Goal: Transaction & Acquisition: Download file/media

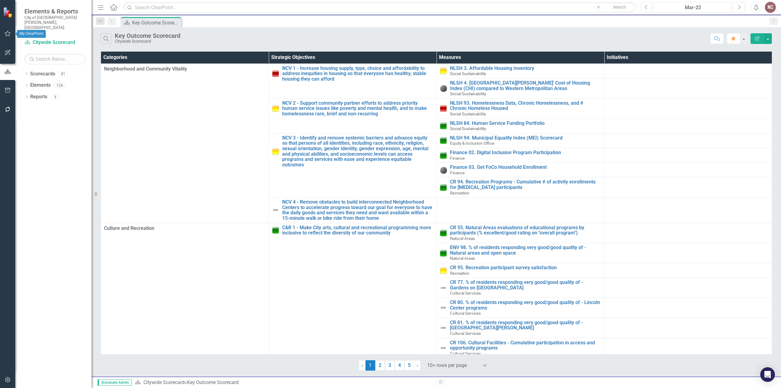
click at [9, 37] on button "button" at bounding box center [8, 33] width 14 height 13
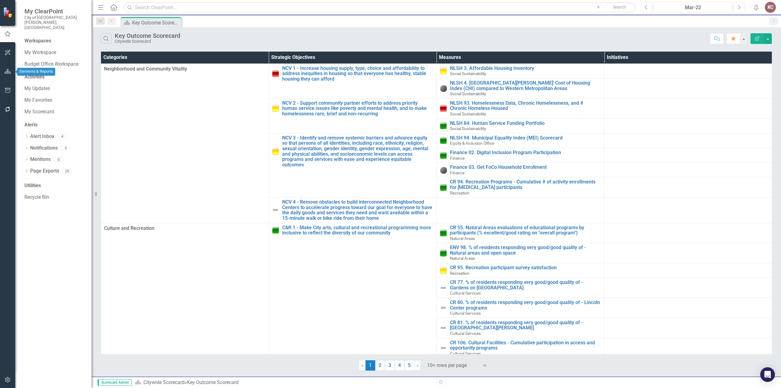
click at [6, 75] on button "button" at bounding box center [8, 71] width 14 height 13
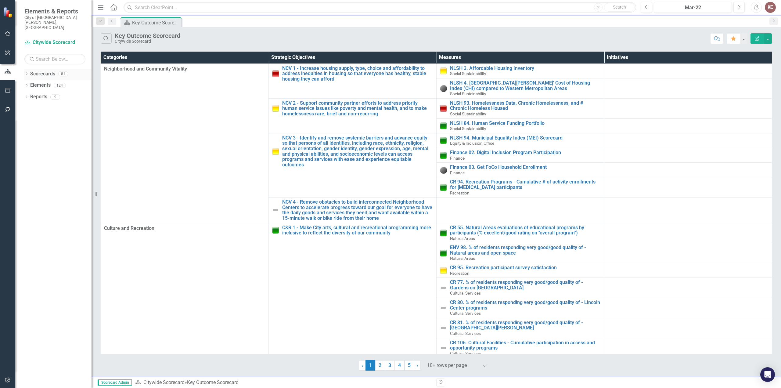
click at [27, 73] on icon "Dropdown" at bounding box center [26, 74] width 4 height 3
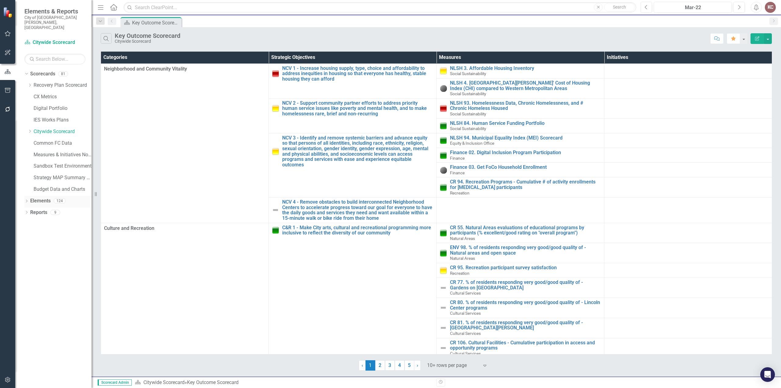
click at [27, 199] on icon at bounding box center [27, 200] width 2 height 3
click at [26, 256] on div "Dropdown" at bounding box center [26, 258] width 4 height 5
click at [30, 302] on icon "Dropdown" at bounding box center [29, 303] width 4 height 3
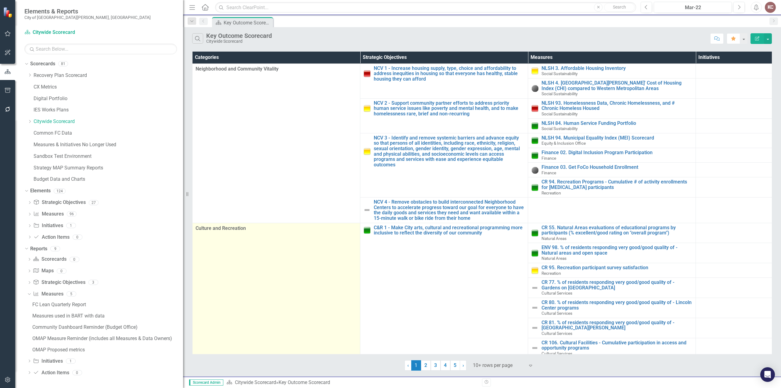
drag, startPoint x: 94, startPoint y: 279, endPoint x: 207, endPoint y: 281, distance: 113.4
click at [207, 281] on div "Elements & Reports City of Fort Collins, CO Scorecard Citywide Scorecard Search…" at bounding box center [390, 194] width 781 height 388
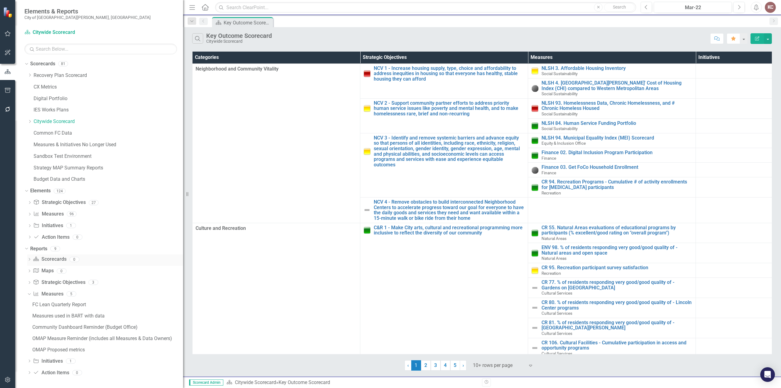
scroll to position [0, 0]
click at [28, 362] on div "Dropdown Scorecard Scorecards 0 Dropdown Map Maps 0 Dropdown Strategic Objectiv…" at bounding box center [103, 316] width 159 height 125
click at [29, 362] on icon "Dropdown" at bounding box center [29, 360] width 4 height 3
click at [29, 214] on icon "Dropdown" at bounding box center [29, 214] width 4 height 3
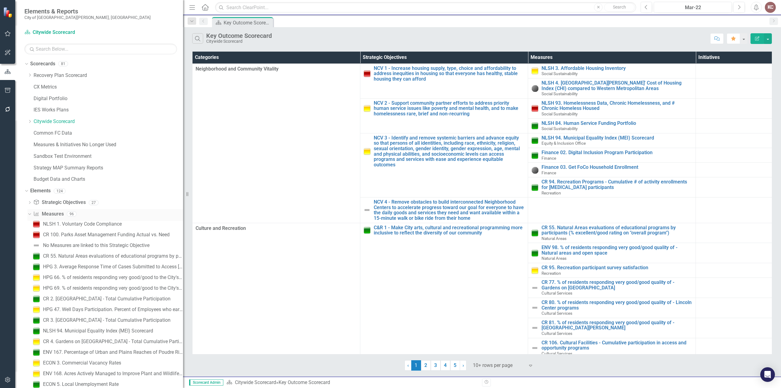
click at [29, 214] on icon "Dropdown" at bounding box center [28, 213] width 3 height 4
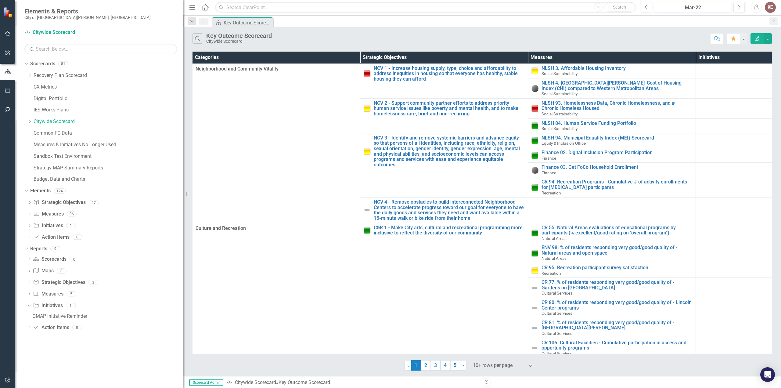
click at [7, 37] on button "button" at bounding box center [8, 33] width 14 height 13
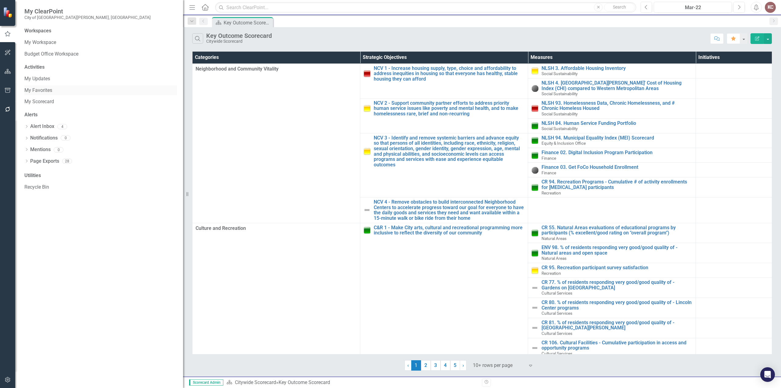
click at [38, 89] on link "My Favorites" at bounding box center [100, 90] width 152 height 7
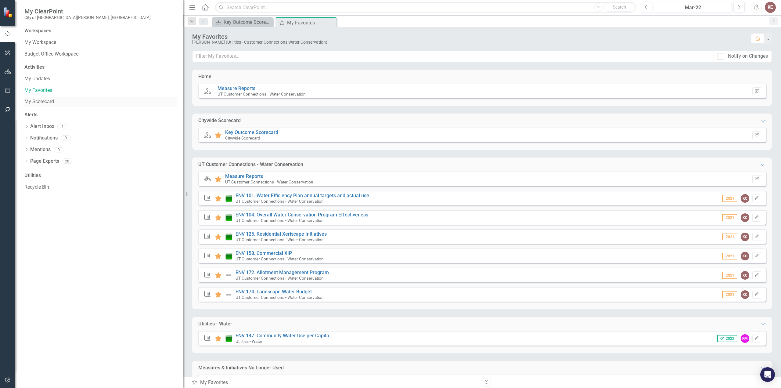
click at [46, 102] on link "My Scorecard" at bounding box center [100, 101] width 152 height 7
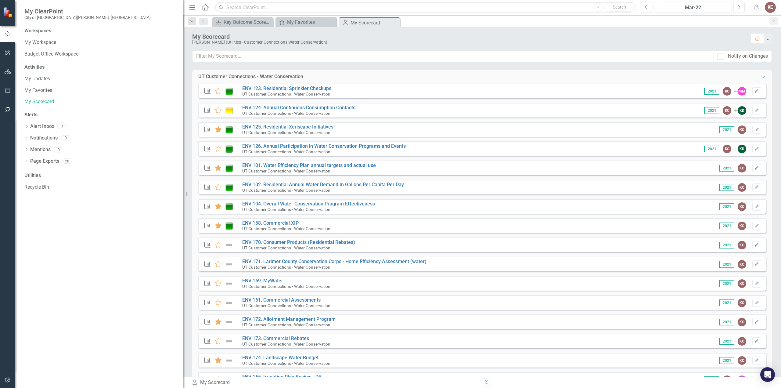
click at [767, 39] on button "button" at bounding box center [767, 38] width 8 height 10
click at [701, 7] on div "Mar-22" at bounding box center [693, 7] width 74 height 7
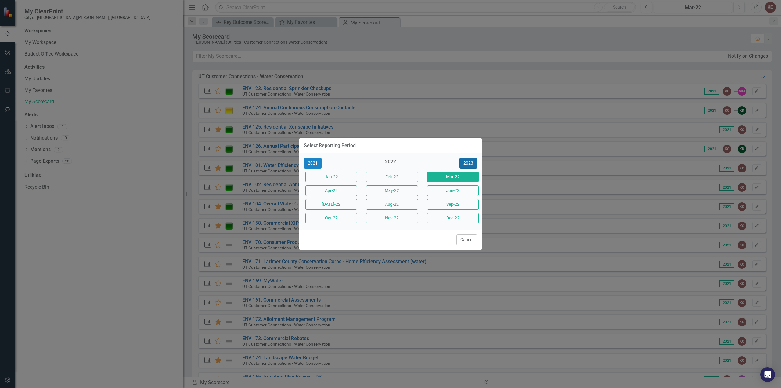
click at [471, 162] on button "2023" at bounding box center [468, 163] width 18 height 11
click at [471, 162] on button "2024" at bounding box center [468, 163] width 18 height 11
click at [471, 162] on button "2025" at bounding box center [468, 163] width 18 height 11
click at [390, 162] on div "2025" at bounding box center [390, 163] width 52 height 10
click at [453, 205] on button "Sep-25" at bounding box center [453, 204] width 52 height 11
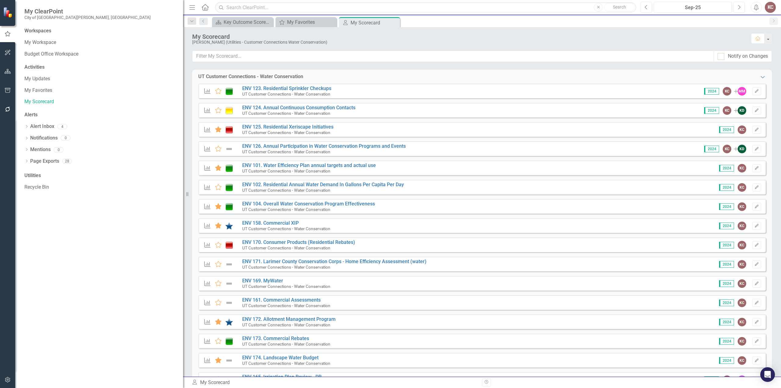
click at [759, 77] on icon "Expanded" at bounding box center [762, 76] width 6 height 5
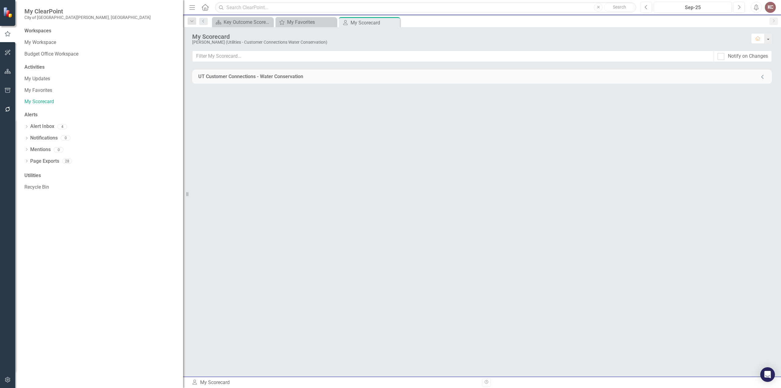
click at [764, 76] on icon "Collapse" at bounding box center [762, 76] width 6 height 5
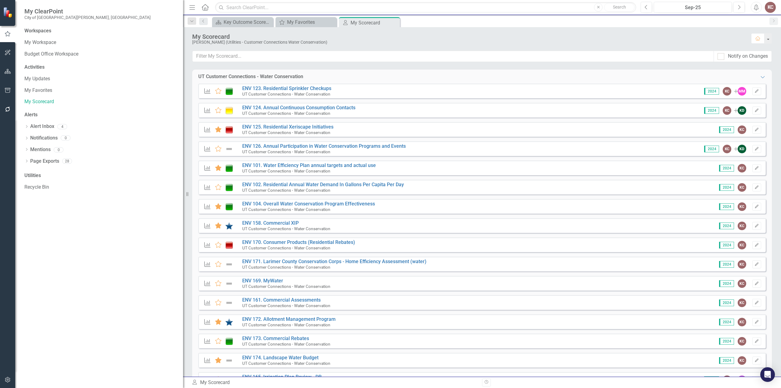
scroll to position [62, 0]
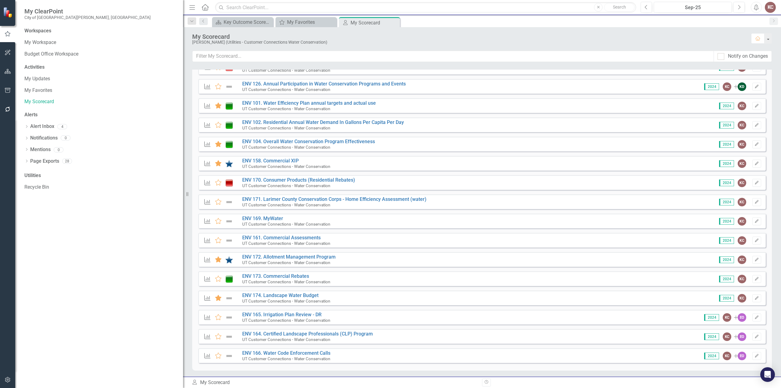
click at [222, 383] on div "My Scorecard My Scorecard" at bounding box center [334, 382] width 286 height 7
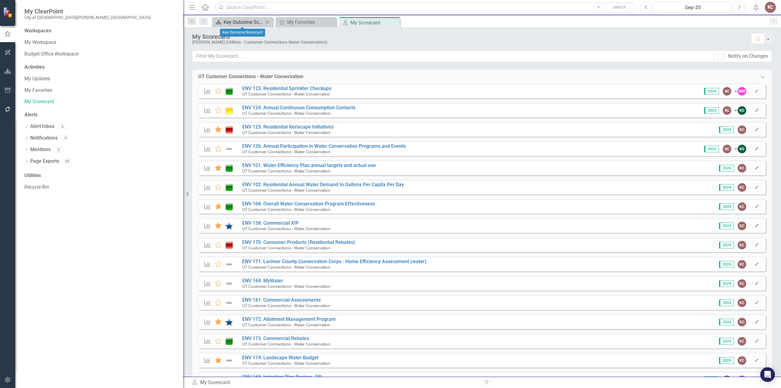
click at [257, 22] on div "Key Outcome Scorecard" at bounding box center [243, 22] width 40 height 8
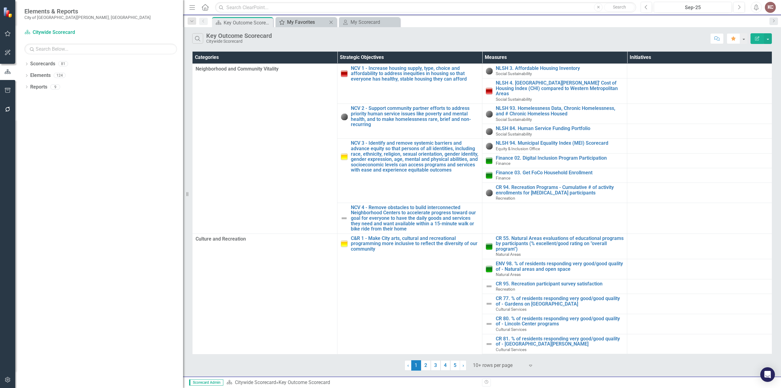
click at [291, 23] on div "My Favorites" at bounding box center [307, 22] width 40 height 8
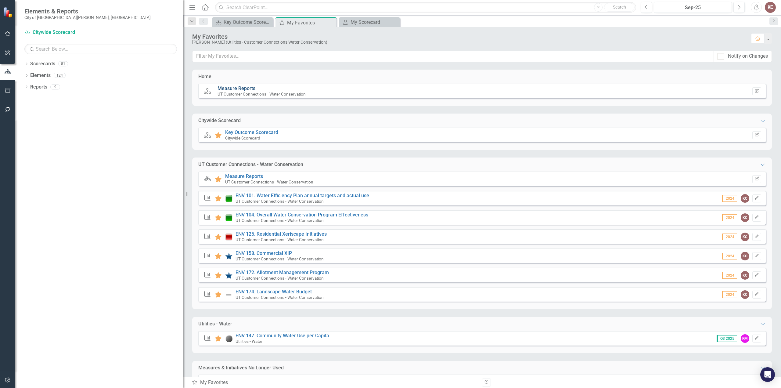
click at [238, 88] on link "Measure Reports" at bounding box center [236, 88] width 38 height 6
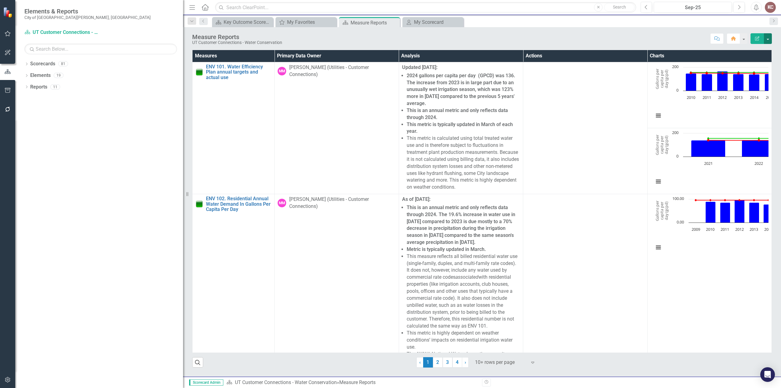
click at [767, 41] on button "button" at bounding box center [767, 38] width 8 height 11
click at [739, 62] on link "Edit Report Edit Layout" at bounding box center [746, 60] width 49 height 11
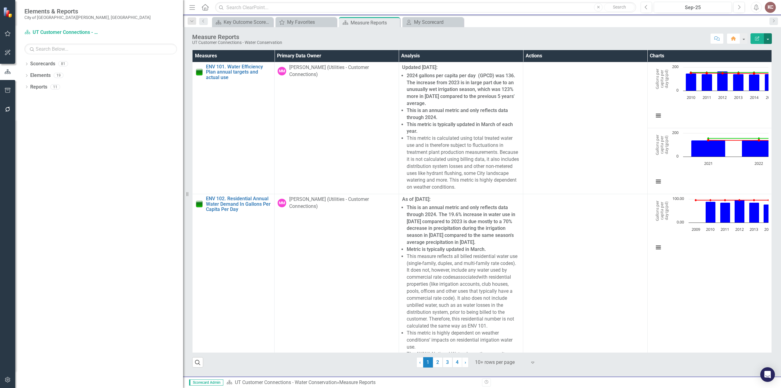
click at [766, 38] on button "button" at bounding box center [767, 38] width 8 height 11
click at [752, 59] on link "Edit Report Edit Layout" at bounding box center [746, 60] width 49 height 11
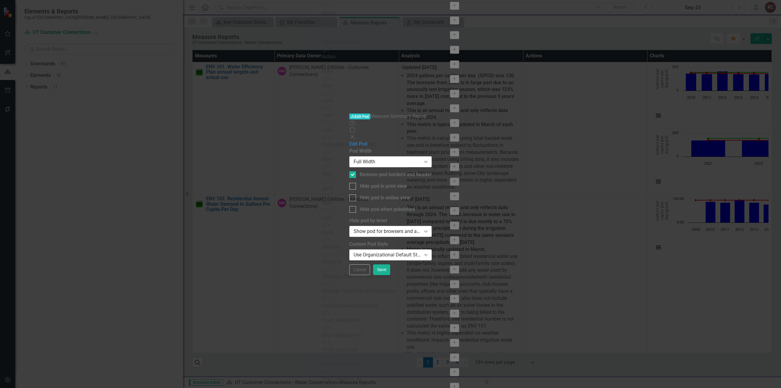
click at [355, 134] on icon "Close" at bounding box center [352, 136] width 6 height 5
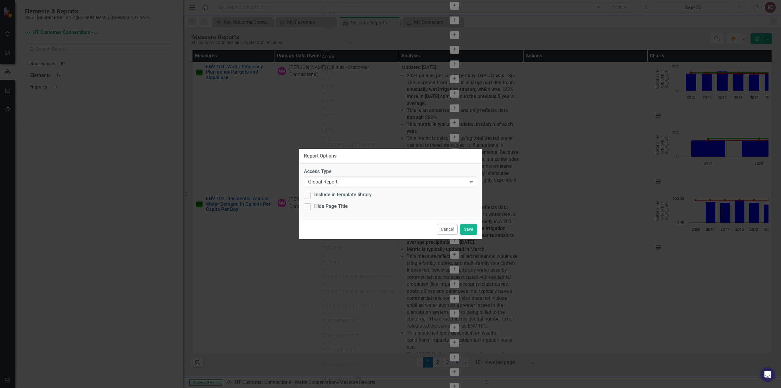
click at [769, 26] on div "Report Options Access Type Global Report Expand Include in template library Hid…" at bounding box center [390, 194] width 781 height 388
drag, startPoint x: 358, startPoint y: 309, endPoint x: 361, endPoint y: 306, distance: 4.5
drag, startPoint x: 361, startPoint y: 306, endPoint x: 522, endPoint y: 251, distance: 169.7
click at [570, 252] on div "Report Options Access Type Global Report Expand Include in template library Hid…" at bounding box center [390, 194] width 781 height 388
click at [445, 232] on button "Cancel" at bounding box center [447, 229] width 21 height 11
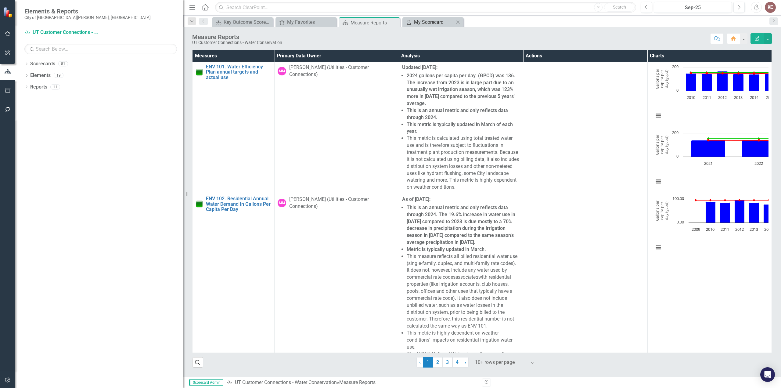
click at [437, 23] on div "My Scorecard" at bounding box center [434, 22] width 40 height 8
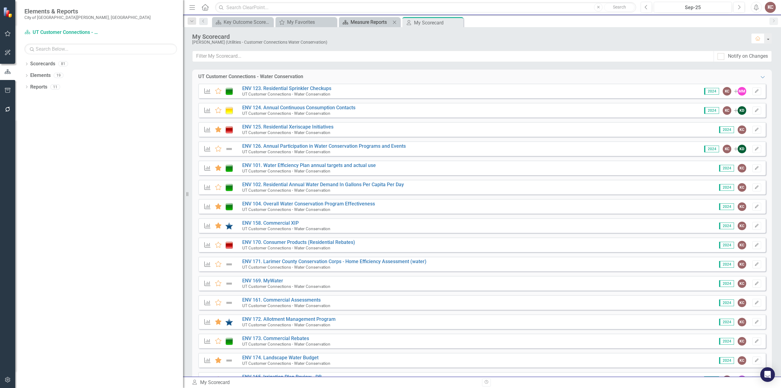
click at [361, 23] on div "Measure Reports" at bounding box center [370, 22] width 40 height 8
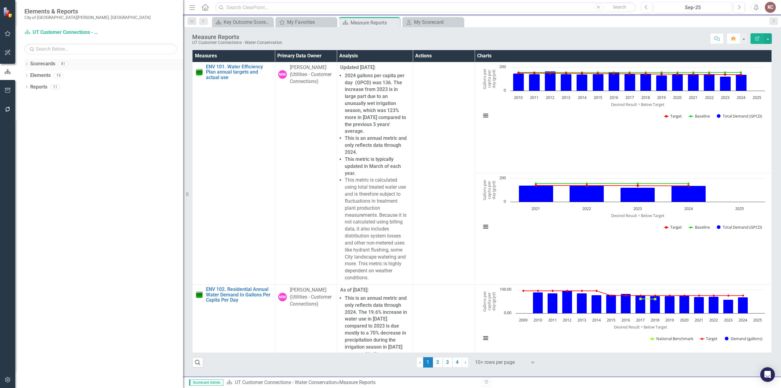
click at [27, 64] on icon "Dropdown" at bounding box center [26, 64] width 4 height 3
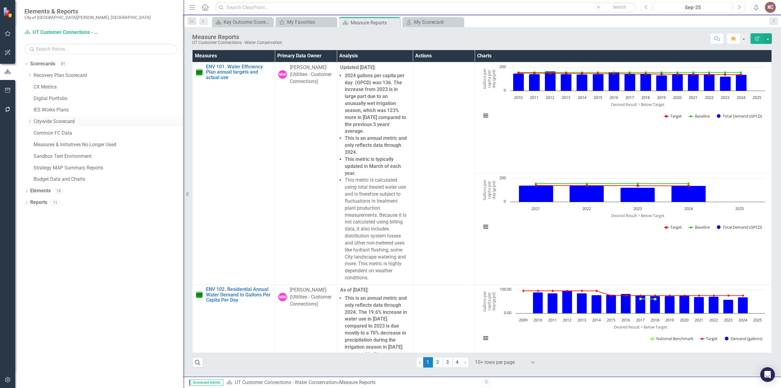
click at [30, 122] on icon at bounding box center [30, 121] width 2 height 3
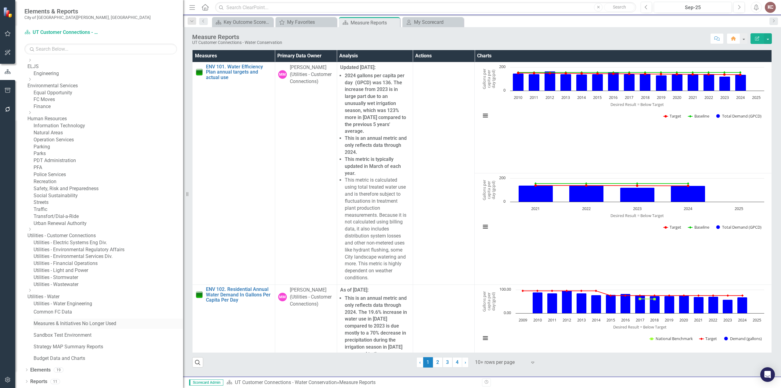
scroll to position [305, 0]
click at [32, 292] on icon "Dropdown" at bounding box center [29, 290] width 5 height 4
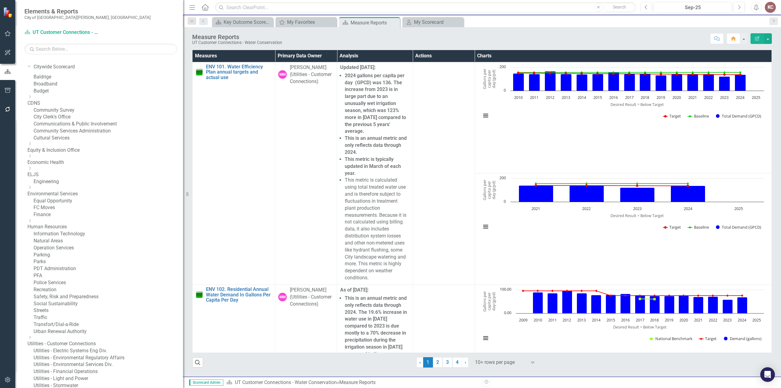
scroll to position [0, 0]
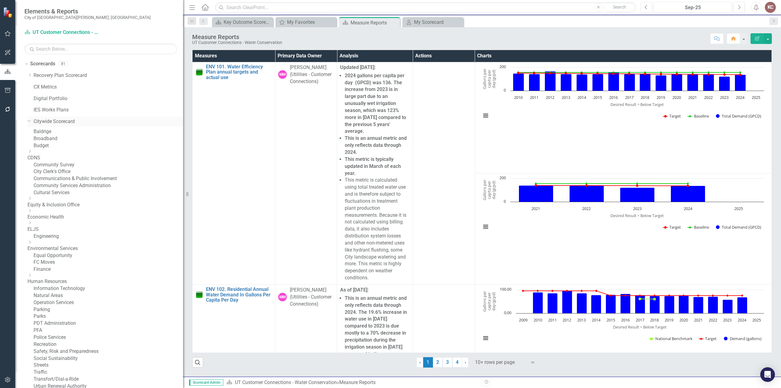
click at [30, 119] on icon "Dropdown" at bounding box center [29, 120] width 4 height 5
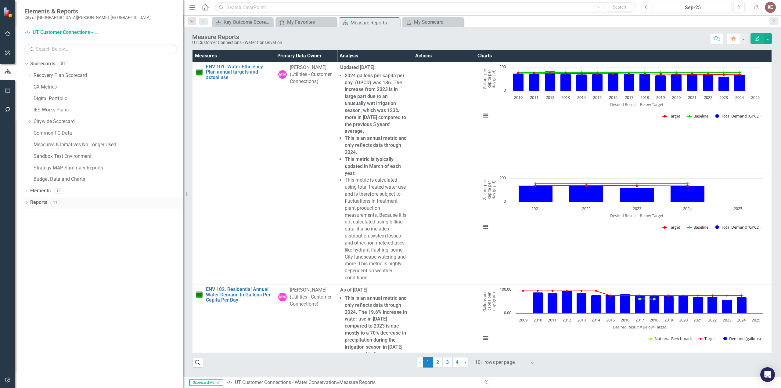
click at [27, 202] on icon "Dropdown" at bounding box center [26, 202] width 4 height 3
click at [29, 211] on icon "Dropdown" at bounding box center [28, 212] width 3 height 4
click at [425, 22] on div "My Scorecard" at bounding box center [434, 22] width 40 height 8
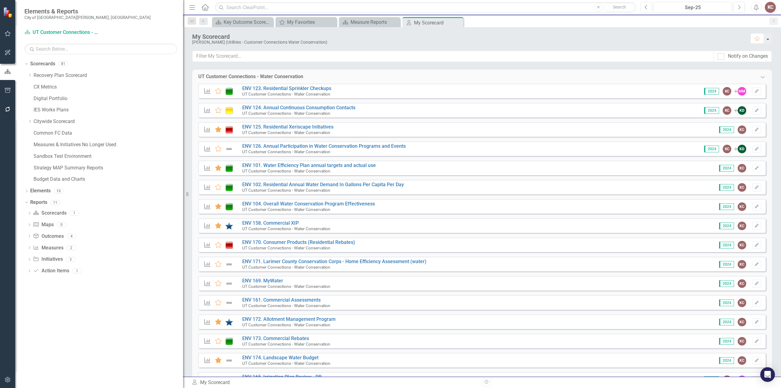
click at [769, 40] on button "button" at bounding box center [767, 38] width 8 height 10
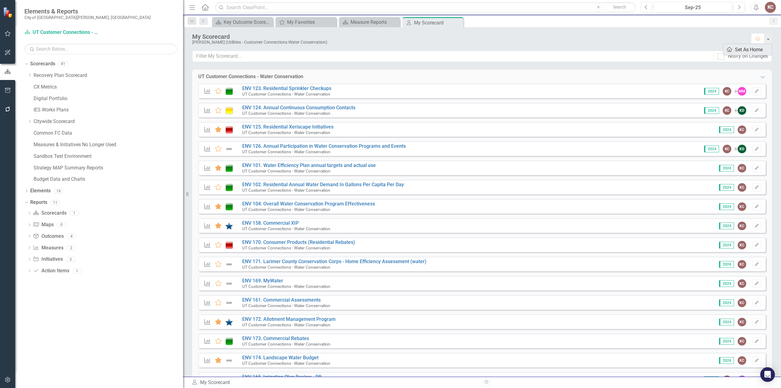
click at [752, 51] on link "Home Set As Home" at bounding box center [747, 49] width 48 height 11
click at [28, 64] on div "Dropdown" at bounding box center [25, 63] width 5 height 4
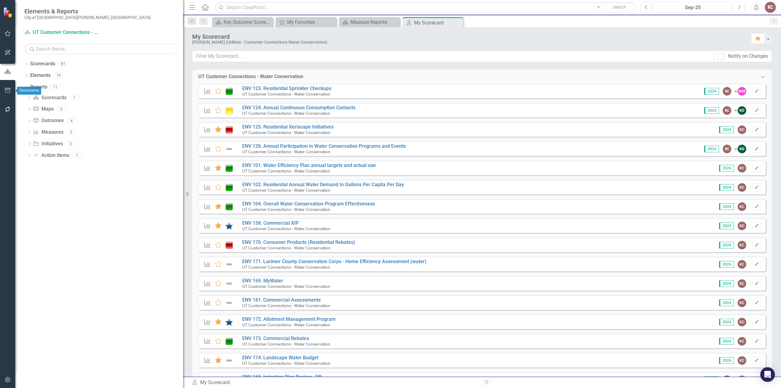
click at [7, 93] on icon "button" at bounding box center [7, 90] width 5 height 5
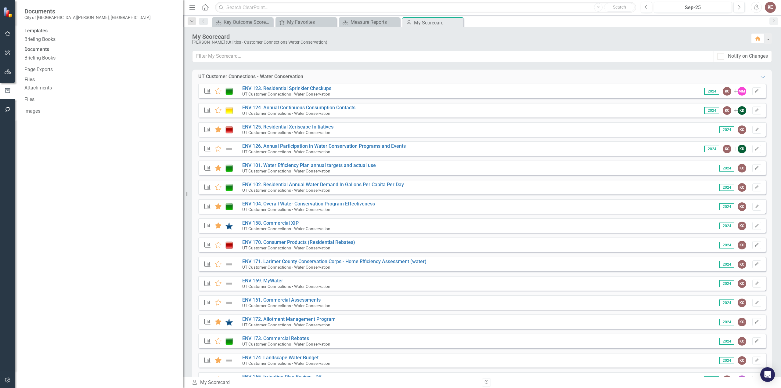
click at [9, 73] on icon "button" at bounding box center [8, 71] width 6 height 5
click at [27, 65] on icon "Dropdown" at bounding box center [26, 64] width 4 height 3
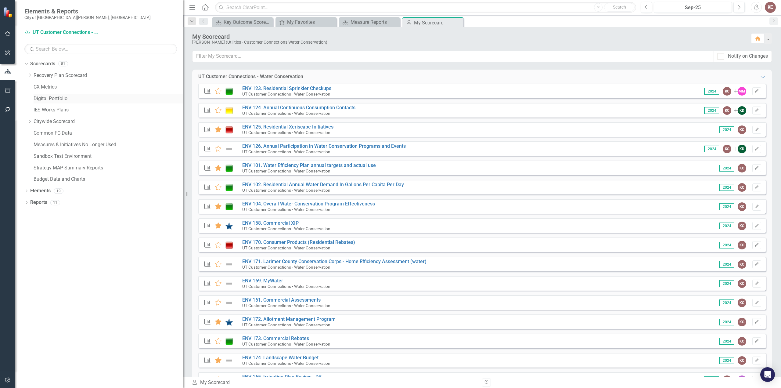
click at [48, 98] on link "Digital Portfolio" at bounding box center [108, 98] width 149 height 7
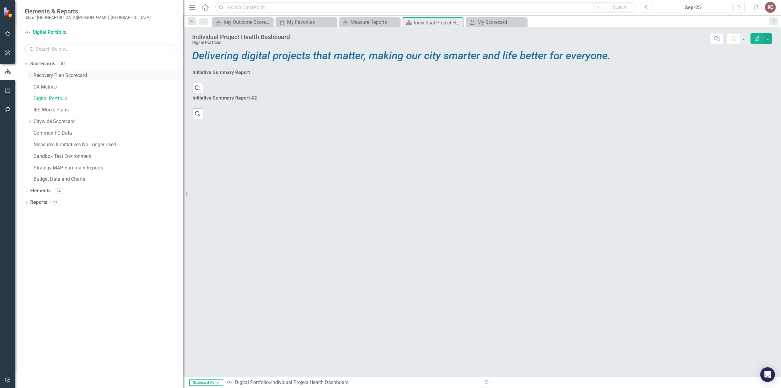
click at [29, 77] on icon "Dropdown" at bounding box center [29, 75] width 5 height 4
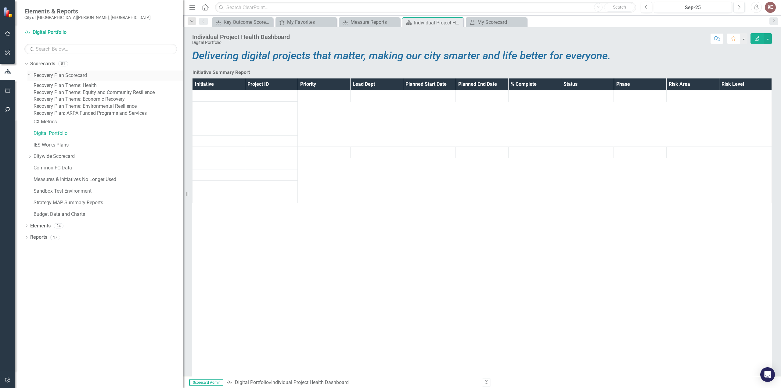
click at [29, 77] on div "Dropdown" at bounding box center [30, 75] width 6 height 3
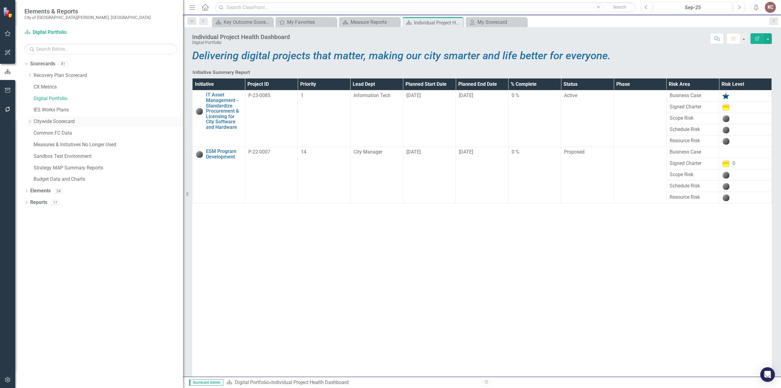
click at [29, 123] on div "Dropdown" at bounding box center [29, 121] width 5 height 5
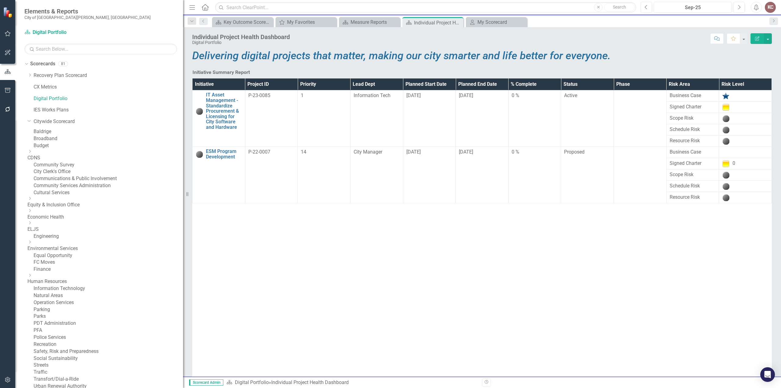
click at [32, 244] on icon "Dropdown" at bounding box center [29, 242] width 5 height 4
click at [102, 168] on icon "Dropdown" at bounding box center [104, 165] width 4 height 5
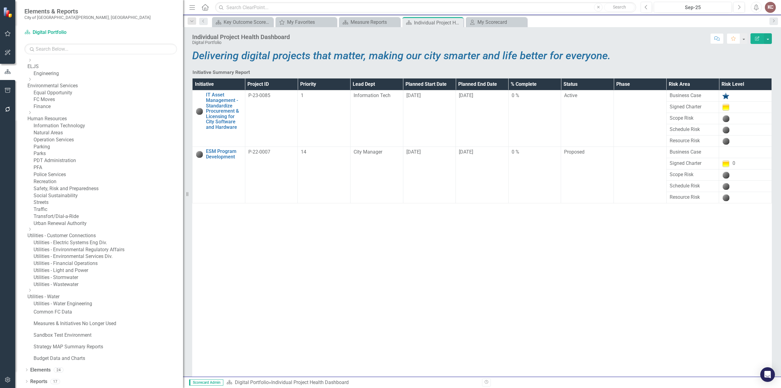
scroll to position [305, 0]
click at [32, 227] on icon "Dropdown" at bounding box center [29, 229] width 5 height 4
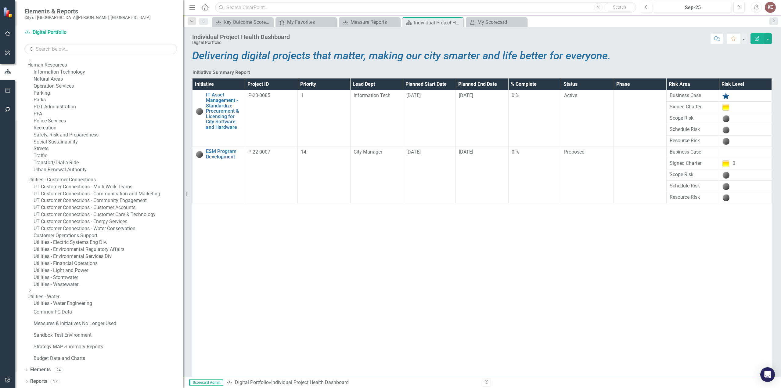
click at [127, 232] on link "UT Customer Connections - Water Conservation" at bounding box center [108, 228] width 149 height 7
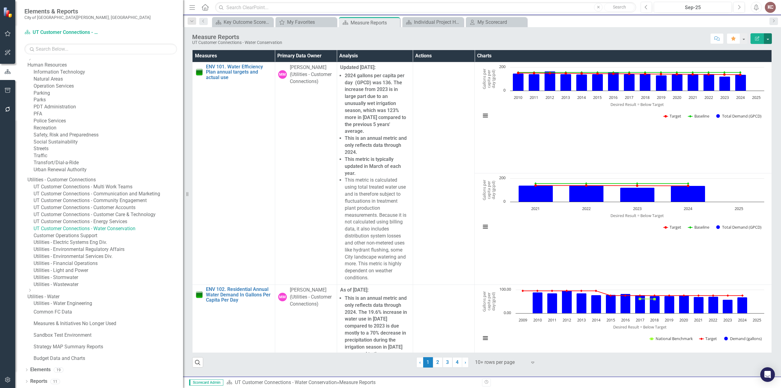
click at [768, 39] on button "button" at bounding box center [767, 38] width 8 height 11
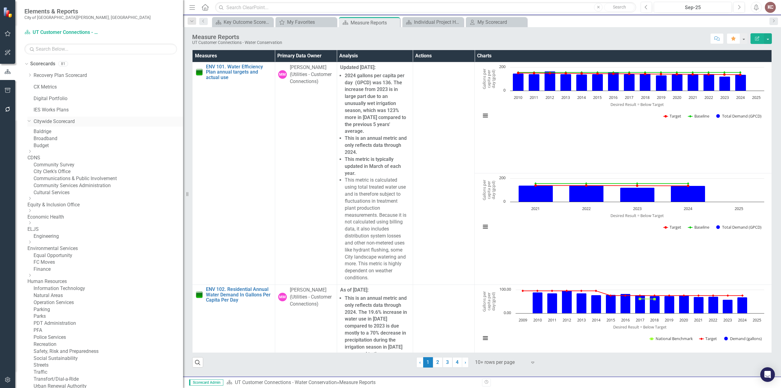
click at [29, 122] on icon "Dropdown" at bounding box center [29, 120] width 4 height 5
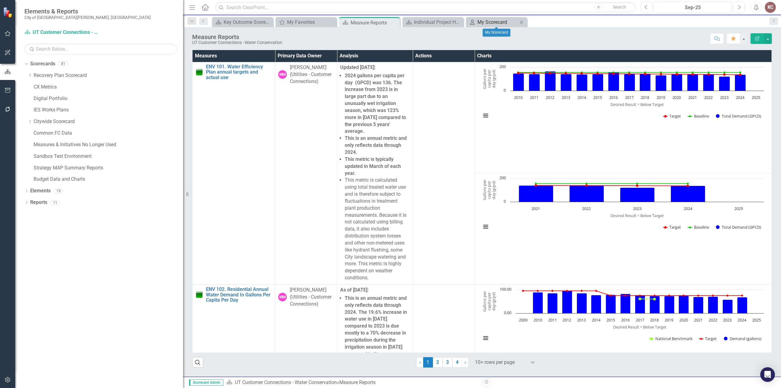
click at [493, 22] on div "My Scorecard" at bounding box center [497, 22] width 40 height 8
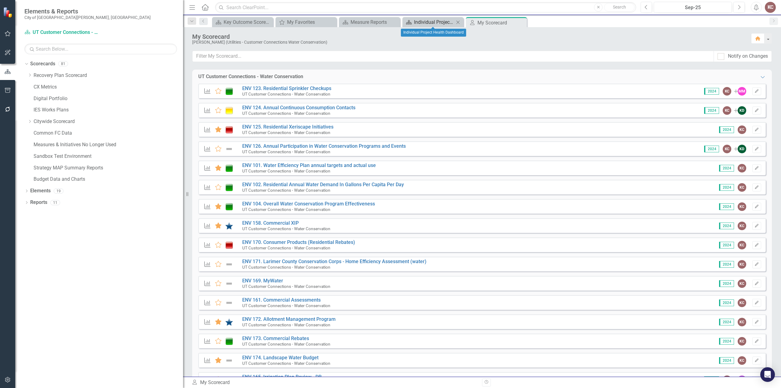
click at [423, 24] on div "Individual Project Health Dashboard" at bounding box center [434, 22] width 40 height 8
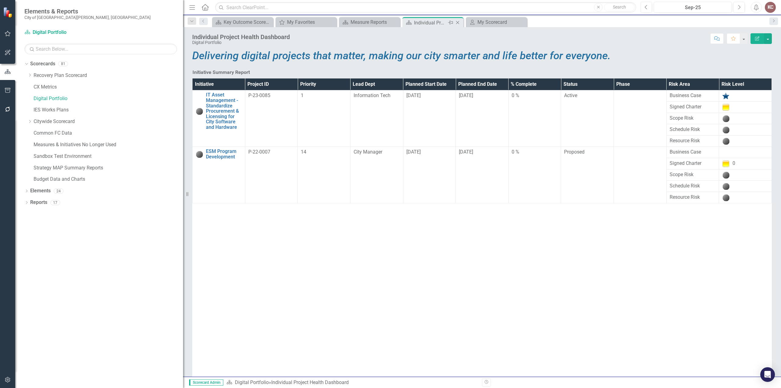
click at [458, 22] on icon "Close" at bounding box center [457, 22] width 6 height 5
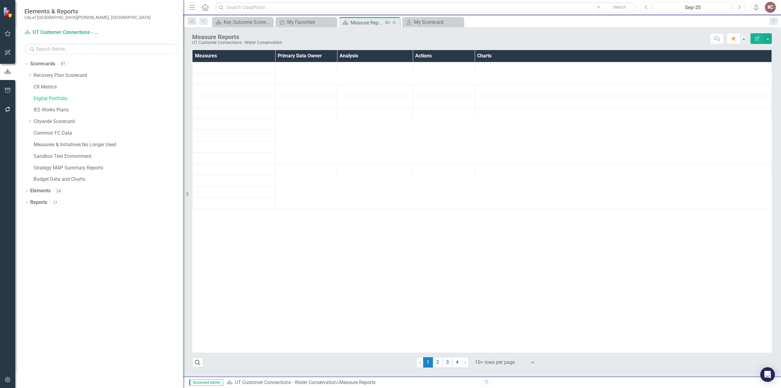
click at [373, 21] on div "Measure Reports" at bounding box center [366, 23] width 33 height 8
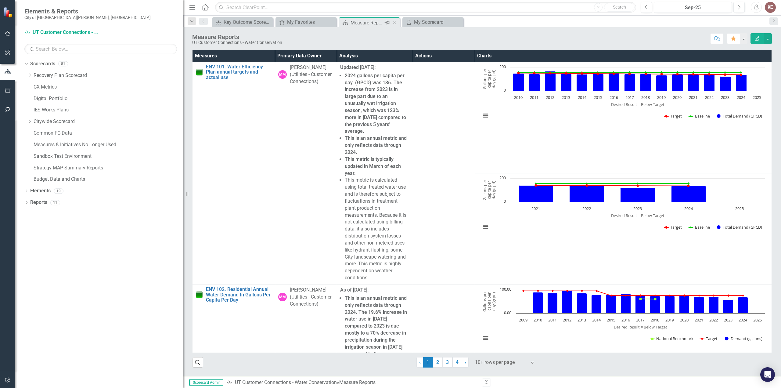
click at [388, 23] on icon "Pin" at bounding box center [386, 23] width 5 height 6
click at [306, 19] on div "Key Outcome Scorecard" at bounding box center [307, 22] width 40 height 8
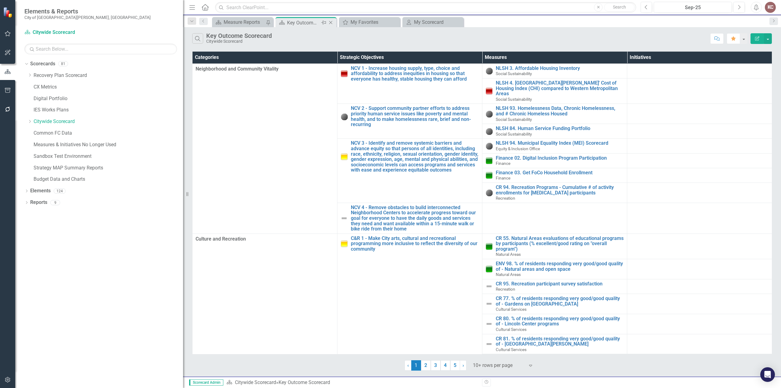
click at [332, 23] on icon "Close" at bounding box center [330, 22] width 6 height 5
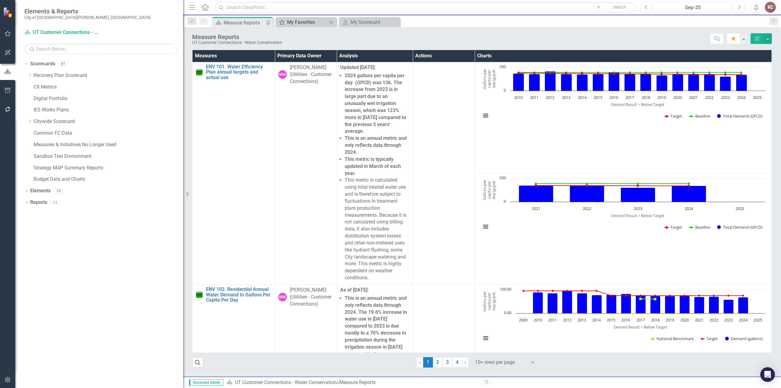
click at [316, 23] on div "My Favorites" at bounding box center [307, 22] width 40 height 8
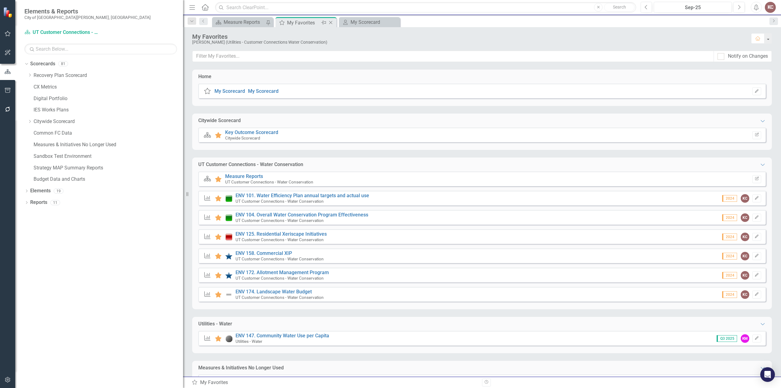
click at [322, 23] on icon "Pin" at bounding box center [323, 23] width 5 height 6
click at [354, 23] on div "My Scorecard" at bounding box center [370, 22] width 40 height 8
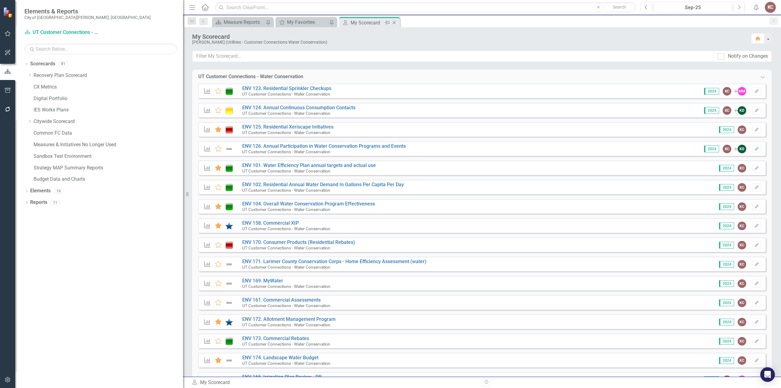
click at [385, 23] on icon "Pin" at bounding box center [386, 23] width 5 height 6
click at [245, 23] on div "Measure Reports" at bounding box center [244, 22] width 42 height 8
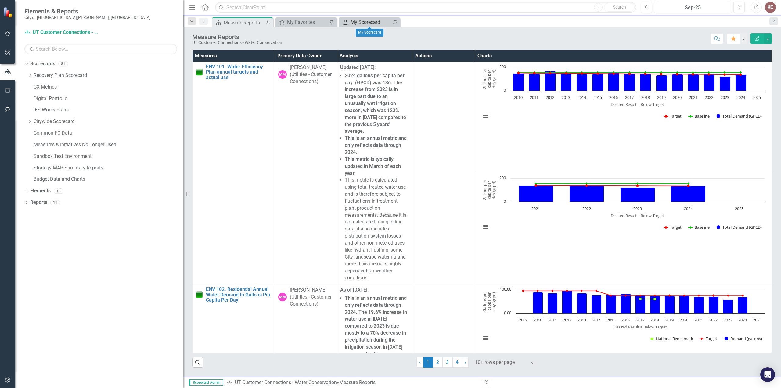
click at [369, 21] on div "My Scorecard" at bounding box center [371, 22] width 42 height 8
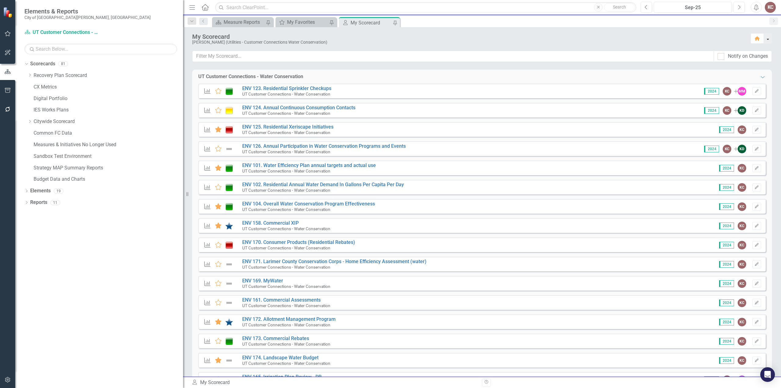
click at [770, 37] on button "button" at bounding box center [767, 38] width 8 height 10
click at [7, 34] on icon "button" at bounding box center [8, 33] width 6 height 5
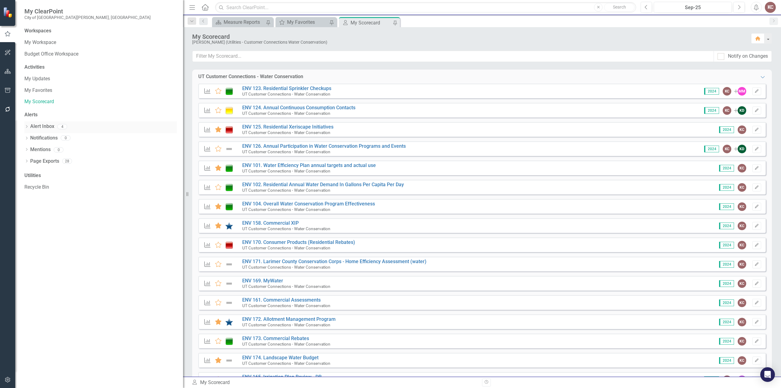
click at [25, 128] on icon "Dropdown" at bounding box center [26, 126] width 4 height 3
click at [40, 88] on link "My Favorites" at bounding box center [100, 90] width 152 height 7
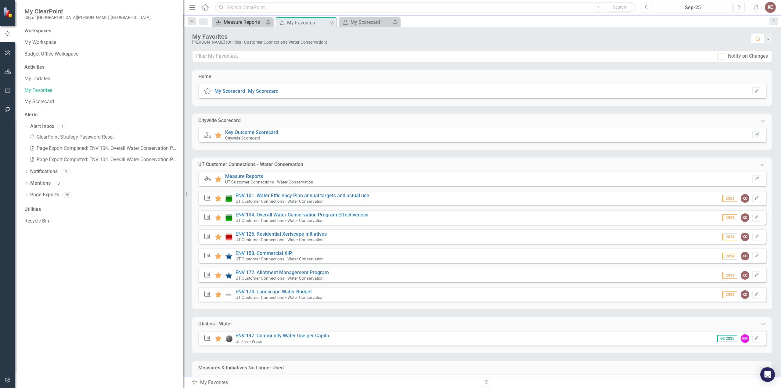
click at [243, 23] on div "Measure Reports" at bounding box center [244, 22] width 42 height 8
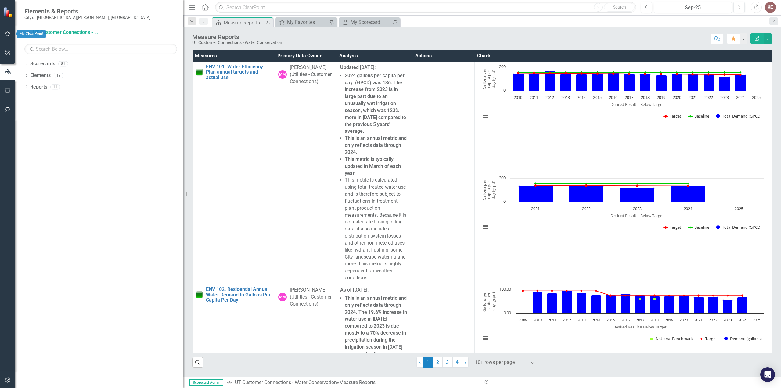
click at [5, 33] on icon "button" at bounding box center [8, 33] width 6 height 5
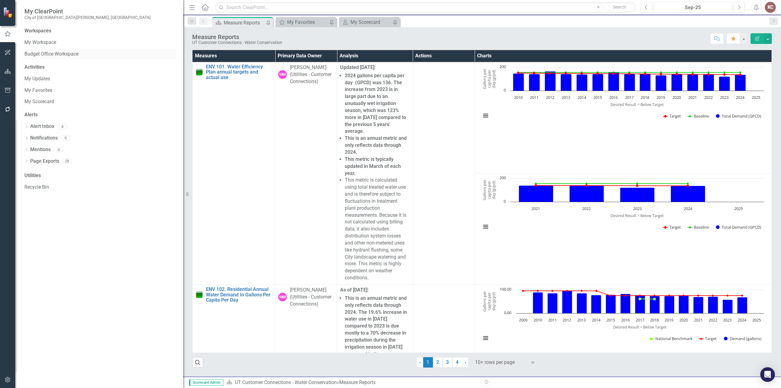
click at [60, 52] on link "Budget Office Workspace" at bounding box center [100, 54] width 152 height 7
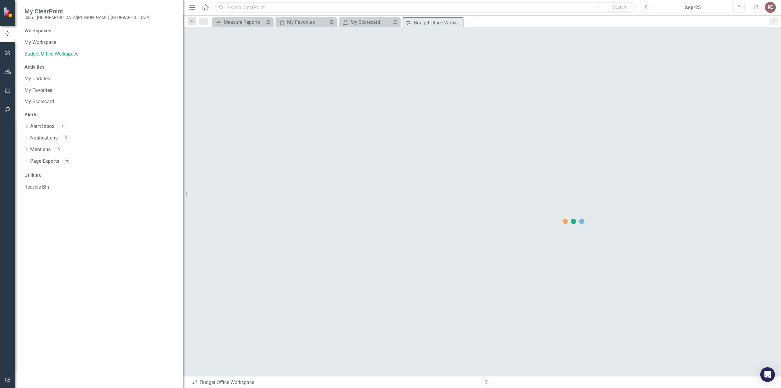
click at [37, 176] on div "Utilities" at bounding box center [100, 175] width 152 height 7
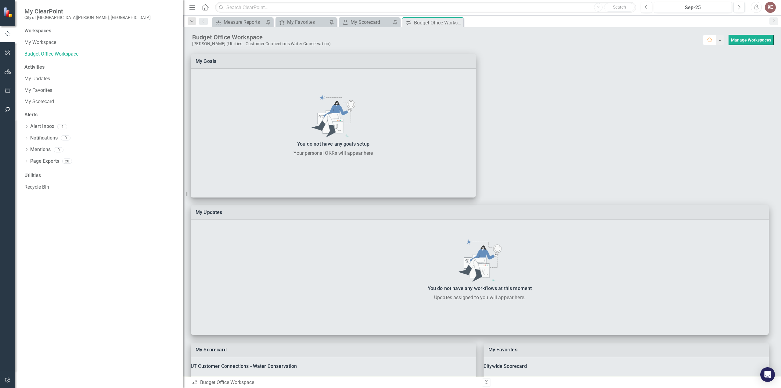
click at [32, 176] on div "Utilities" at bounding box center [100, 175] width 152 height 7
click at [28, 162] on icon "Dropdown" at bounding box center [26, 161] width 4 height 3
click at [28, 162] on div "Dropdown" at bounding box center [25, 161] width 5 height 4
click at [33, 40] on link "My Workspace" at bounding box center [100, 42] width 152 height 7
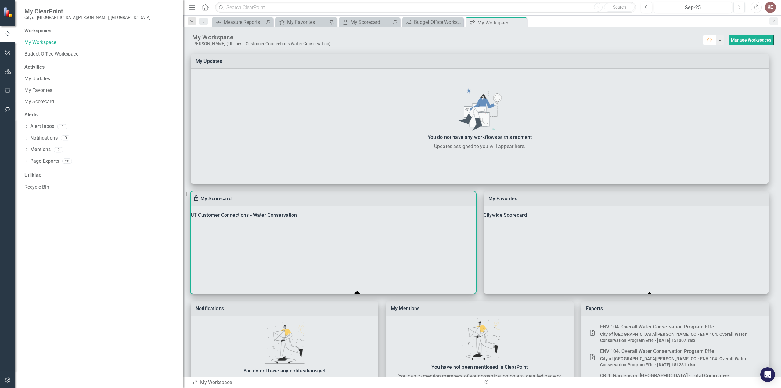
click at [291, 217] on div "UT Customer Connections - Water Conservation" at bounding box center [333, 215] width 285 height 9
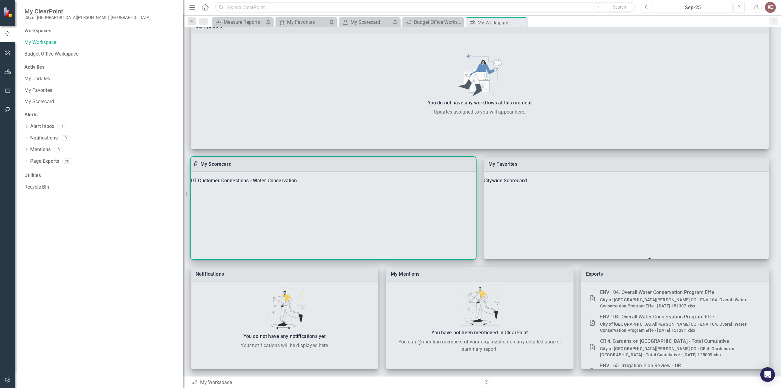
scroll to position [173, 0]
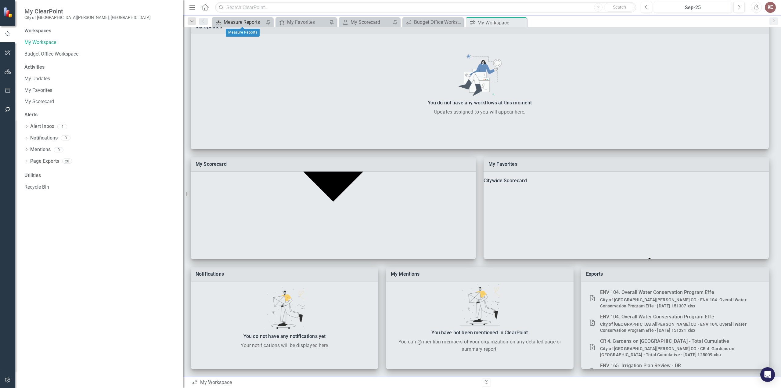
click at [238, 21] on div "Measure Reports" at bounding box center [244, 22] width 42 height 8
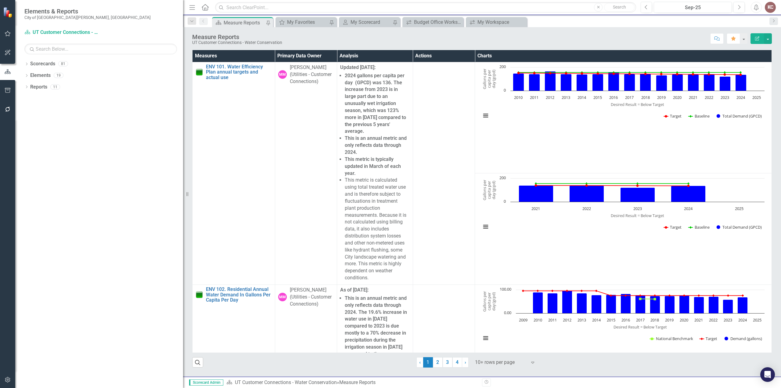
click at [757, 38] on icon "Edit Report" at bounding box center [756, 38] width 5 height 4
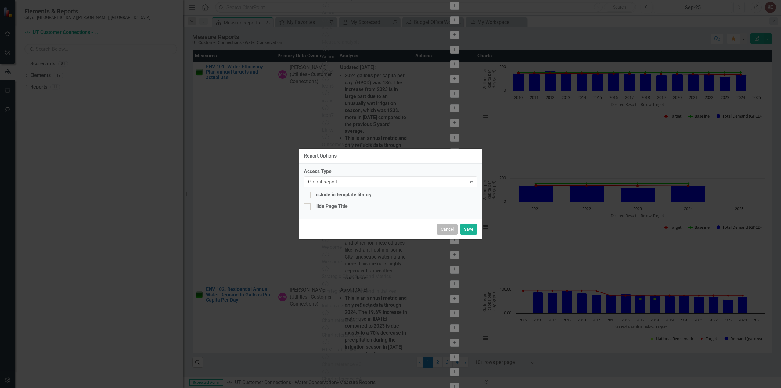
click at [445, 231] on button "Cancel" at bounding box center [447, 229] width 21 height 11
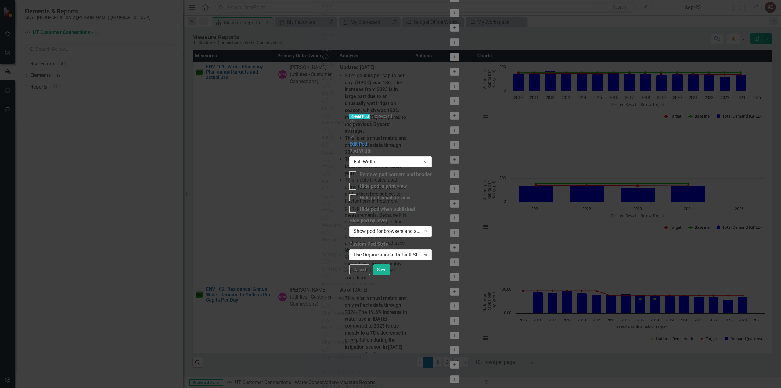
click at [354, 135] on icon at bounding box center [352, 137] width 4 height 4
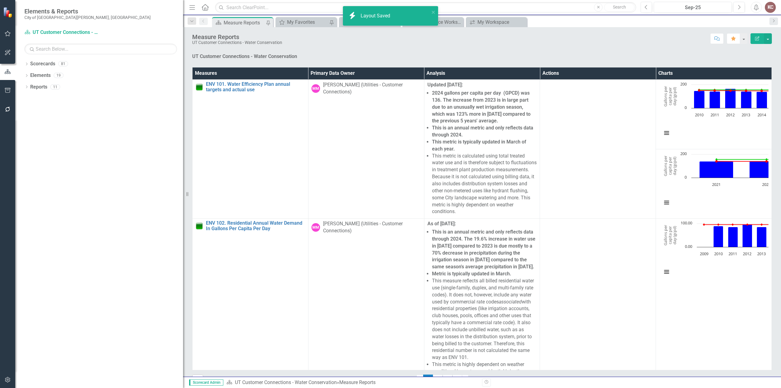
click at [290, 59] on strong "UT Customer Connections - Water Conservation" at bounding box center [244, 56] width 105 height 6
click at [229, 59] on strong "UT Customer Connections - Water Conservation" at bounding box center [244, 56] width 105 height 6
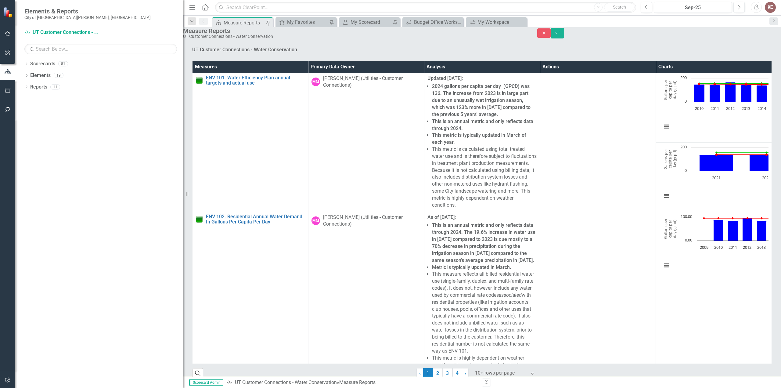
click at [205, 52] on strong "UT Customer Connections - Water Conservation" at bounding box center [244, 50] width 105 height 6
click at [550, 37] on button "Close" at bounding box center [543, 32] width 13 height 9
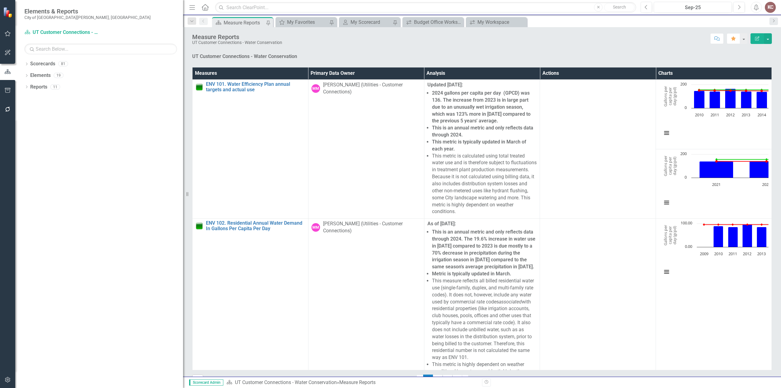
click at [284, 59] on strong "UT Customer Connections - Water Conservation" at bounding box center [244, 56] width 105 height 6
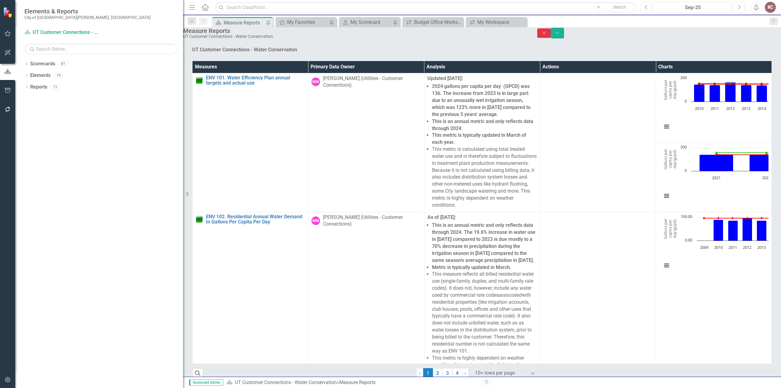
click at [546, 35] on icon "Close" at bounding box center [543, 33] width 5 height 4
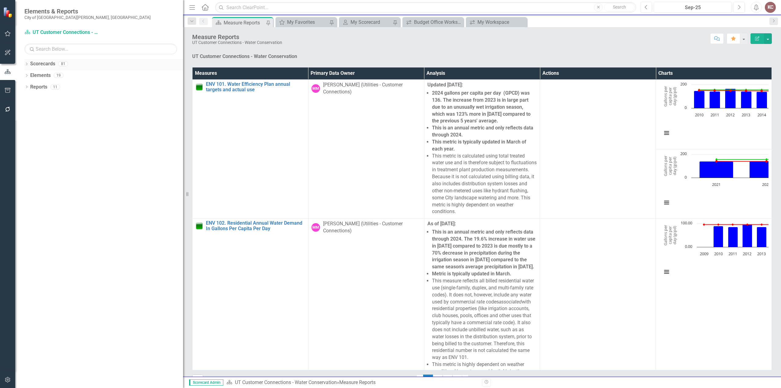
click at [28, 65] on icon "Dropdown" at bounding box center [26, 64] width 4 height 3
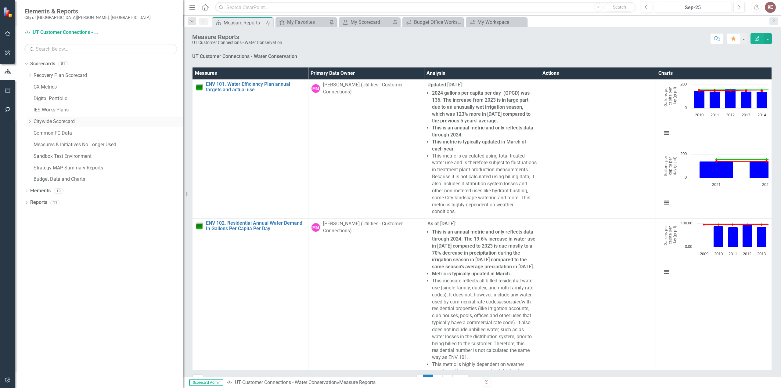
click at [31, 122] on icon "Dropdown" at bounding box center [29, 122] width 5 height 4
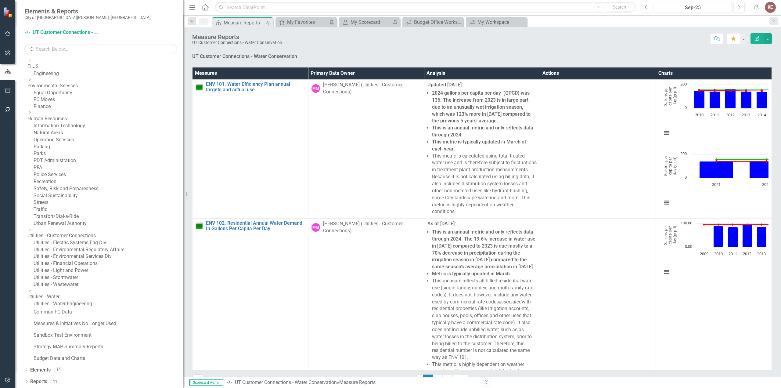
scroll to position [274, 0]
click at [32, 231] on icon "Dropdown" at bounding box center [29, 229] width 5 height 4
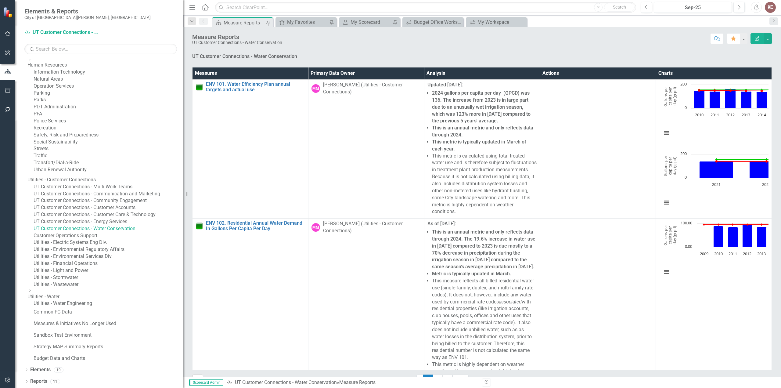
scroll to position [366, 0]
click at [98, 229] on link "UT Customer Connections - Water Conservation" at bounding box center [108, 228] width 149 height 7
click at [90, 229] on link "UT Customer Connections - Water Conservation" at bounding box center [108, 228] width 149 height 7
click at [82, 176] on link "Utilities - Customer Connections" at bounding box center [104, 179] width 155 height 7
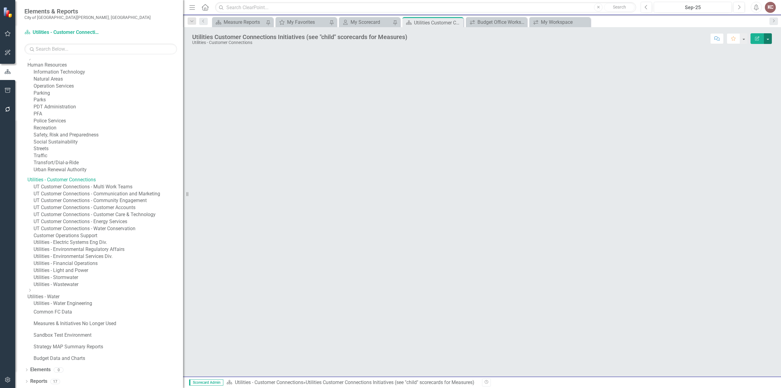
click at [768, 40] on button "button" at bounding box center [767, 38] width 8 height 11
click at [230, 21] on div "Measure Reports" at bounding box center [244, 22] width 42 height 8
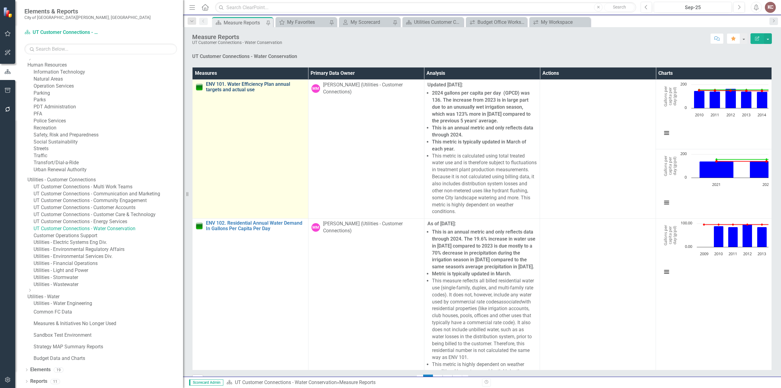
click at [244, 92] on link "ENV 101. Water Efficiency Plan annual targets and actual use" at bounding box center [255, 86] width 99 height 11
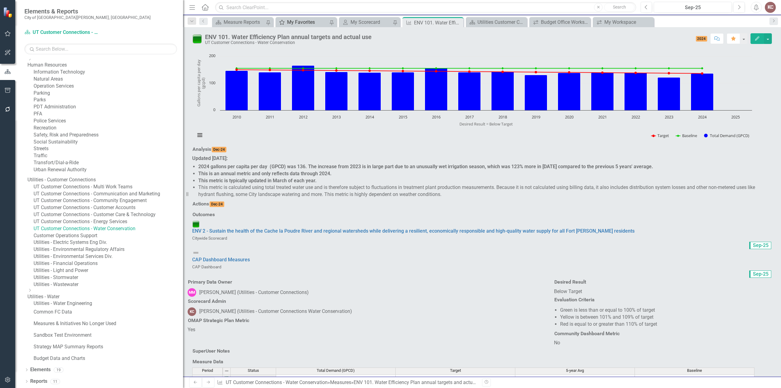
click at [288, 23] on div "My Favorites" at bounding box center [308, 22] width 42 height 8
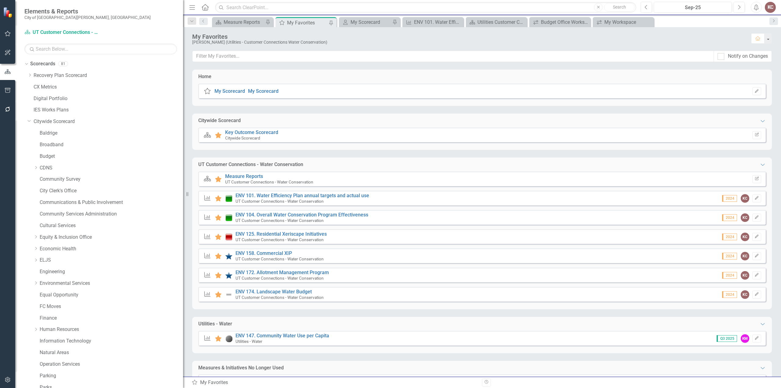
scroll to position [366, 0]
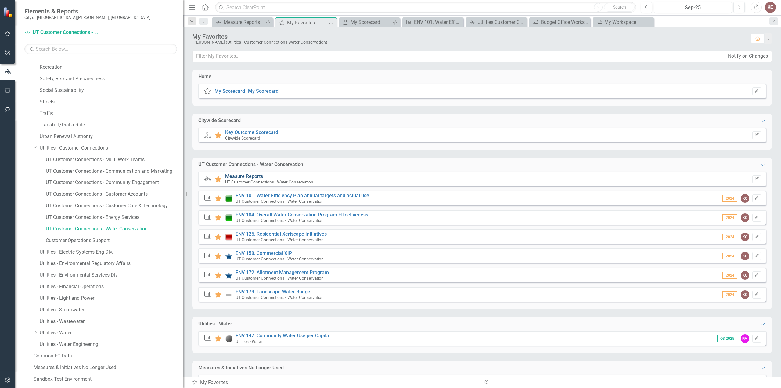
click at [240, 175] on link "Measure Reports" at bounding box center [244, 176] width 38 height 6
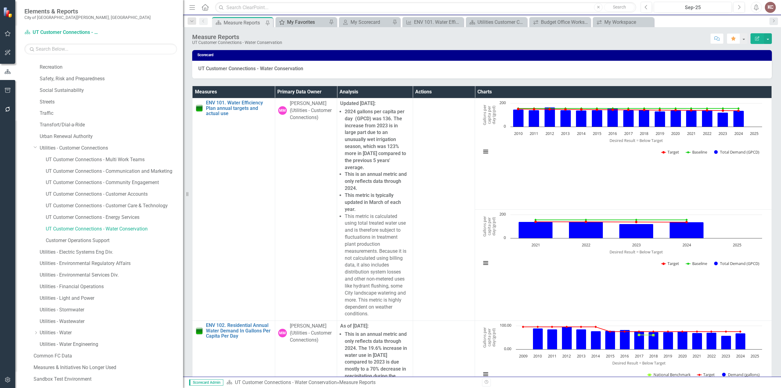
click at [297, 19] on div "My Favorites" at bounding box center [307, 22] width 40 height 8
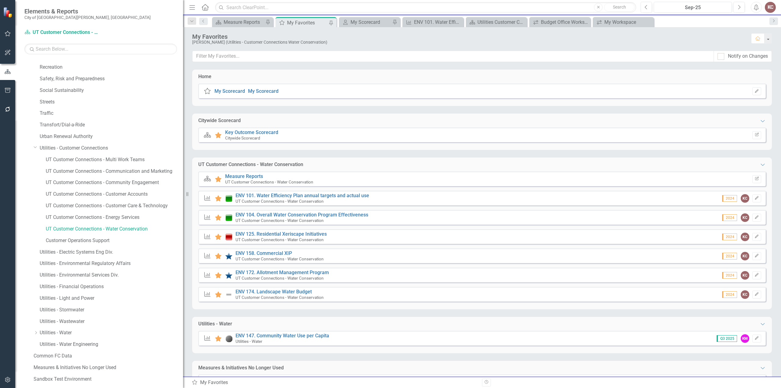
scroll to position [28, 0]
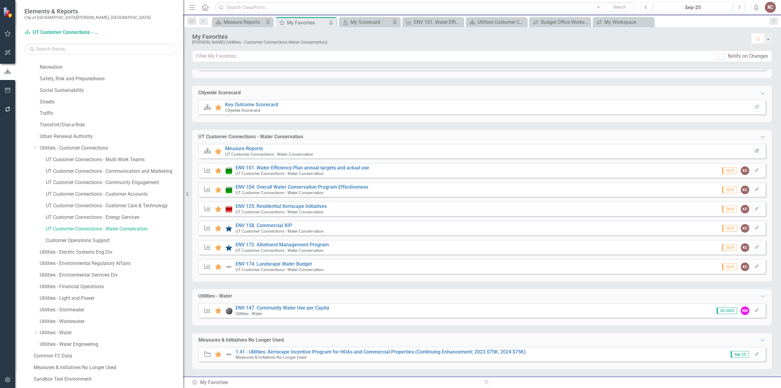
click at [754, 154] on button "Edit Report" at bounding box center [756, 151] width 9 height 8
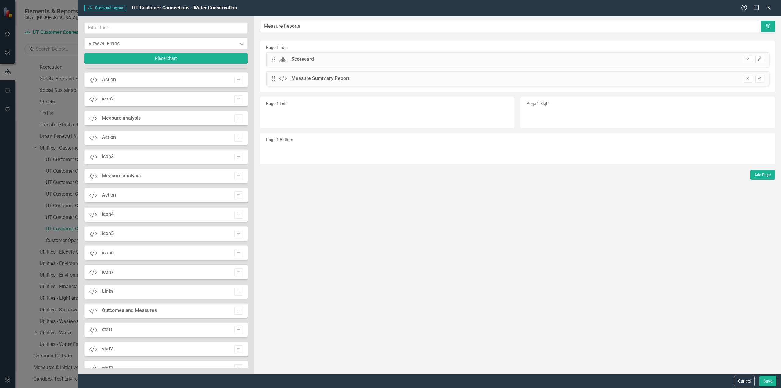
scroll to position [244, 0]
drag, startPoint x: 144, startPoint y: 256, endPoint x: 262, endPoint y: 149, distance: 158.6
click at [297, 142] on div "View All Fields Expand Place Chart Attachments Attachments Add Tage Tags Add Sc…" at bounding box center [429, 194] width 702 height 357
drag, startPoint x: 145, startPoint y: 253, endPoint x: 458, endPoint y: 214, distance: 315.0
click at [461, 215] on div "View All Fields Expand Place Chart Attachments Attachments Add Tage Tags Add Sc…" at bounding box center [429, 194] width 702 height 357
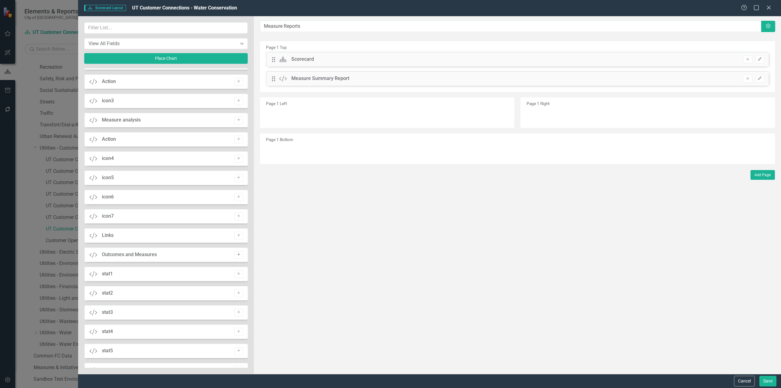
click at [240, 255] on button "Add" at bounding box center [238, 255] width 9 height 8
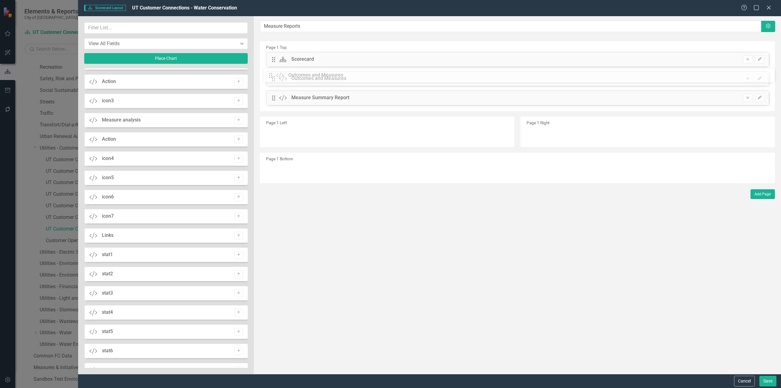
drag, startPoint x: 273, startPoint y: 59, endPoint x: 275, endPoint y: 75, distance: 15.9
click at [767, 382] on button "Save" at bounding box center [767, 380] width 17 height 11
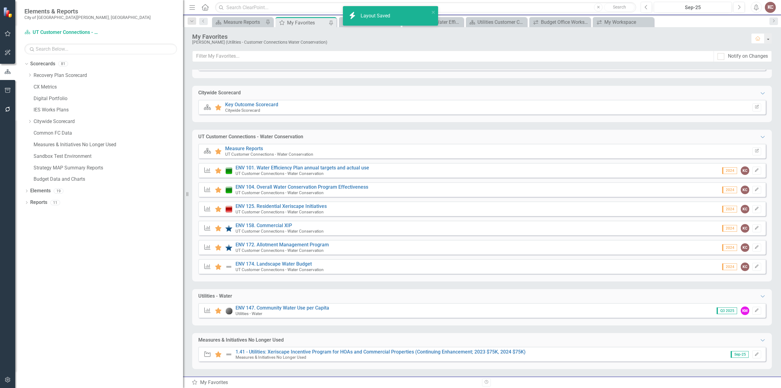
scroll to position [0, 0]
click at [233, 19] on div "Measure Reports" at bounding box center [243, 22] width 40 height 8
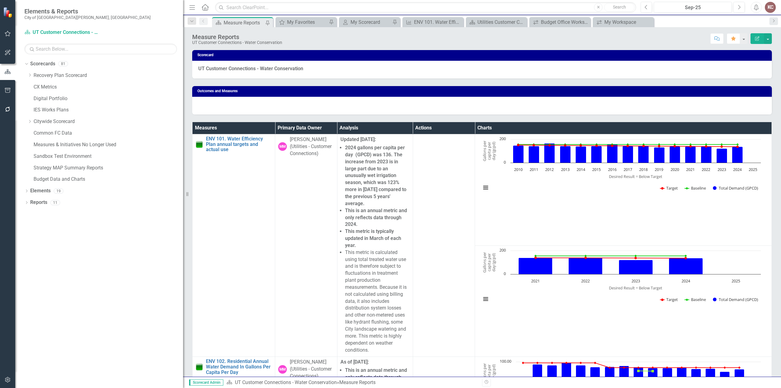
click at [616, 104] on div at bounding box center [481, 106] width 579 height 18
click at [755, 41] on button "Edit Report" at bounding box center [756, 38] width 13 height 11
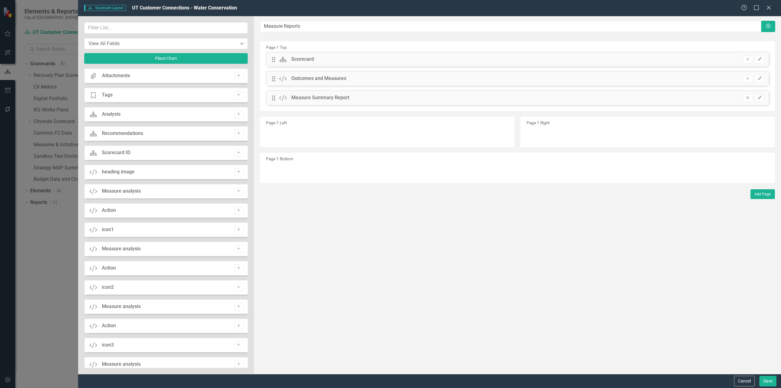
click at [747, 98] on icon "Remove" at bounding box center [747, 98] width 5 height 4
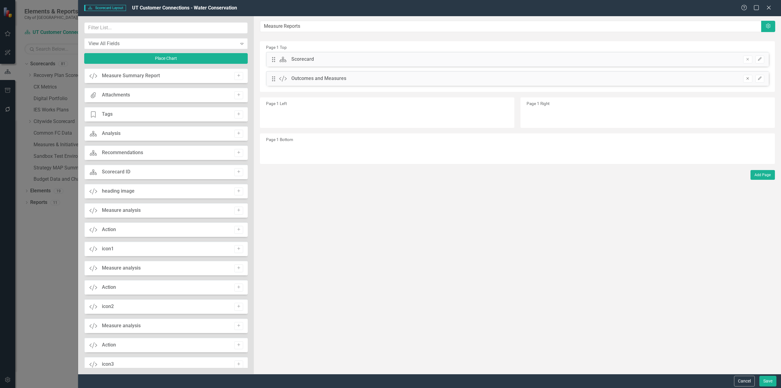
click at [747, 78] on icon "Remove" at bounding box center [747, 79] width 5 height 4
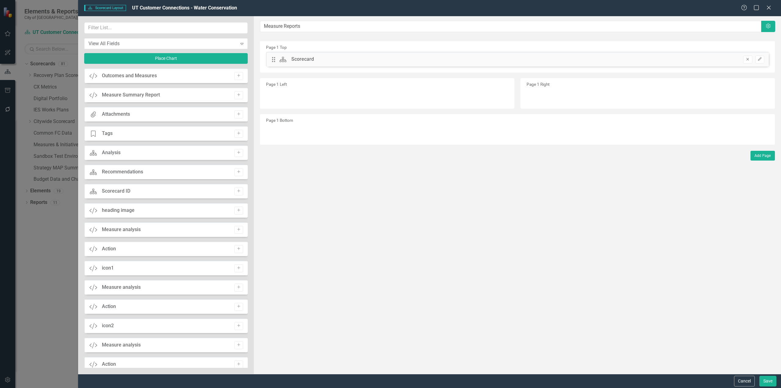
click at [747, 63] on button "Remove" at bounding box center [747, 59] width 9 height 8
click at [772, 382] on button "Save" at bounding box center [767, 380] width 17 height 11
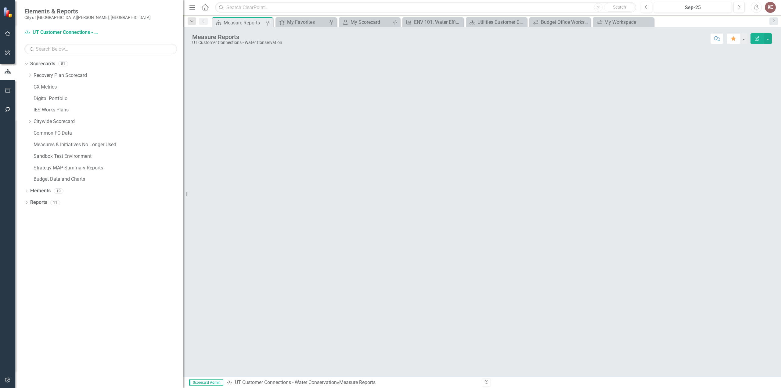
click at [760, 38] on button "Edit Report" at bounding box center [756, 38] width 13 height 11
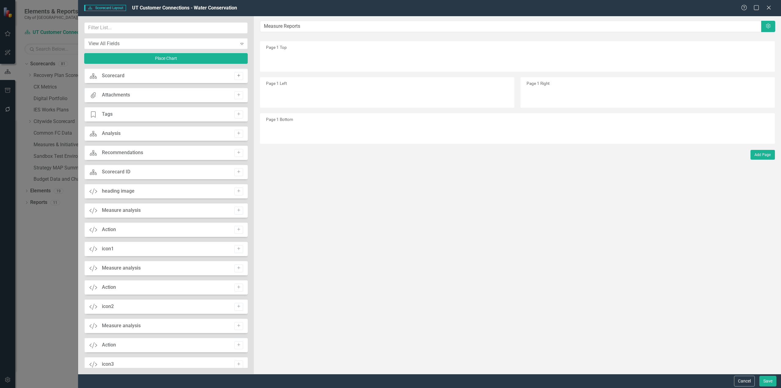
click at [236, 76] on icon "Add" at bounding box center [238, 76] width 5 height 4
click at [770, 381] on button "Save" at bounding box center [767, 380] width 17 height 11
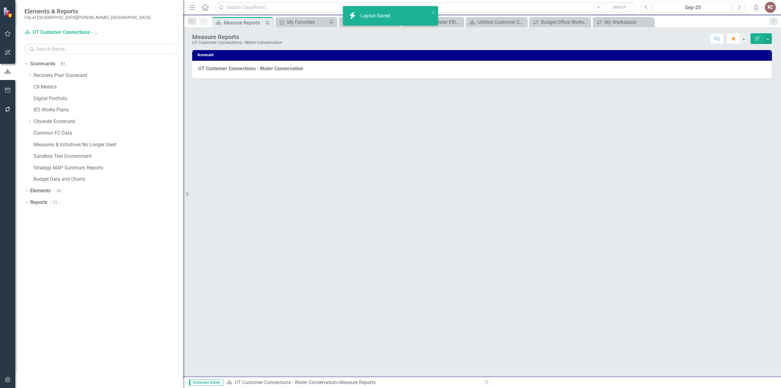
click at [272, 67] on strong "UT Customer Connections - Water Conservation" at bounding box center [250, 69] width 105 height 6
click at [757, 36] on button "Edit Report" at bounding box center [756, 38] width 13 height 11
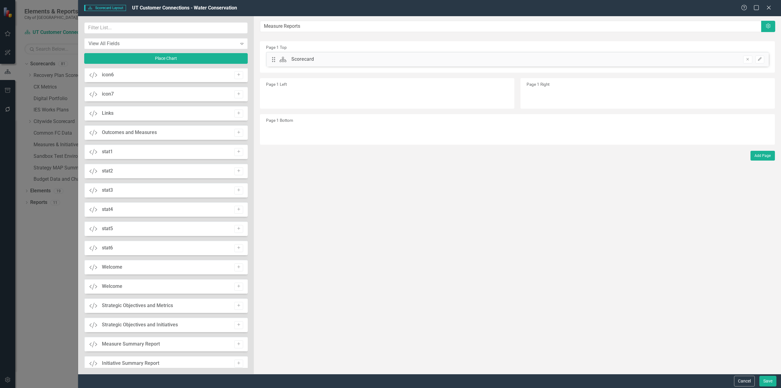
scroll to position [396, 0]
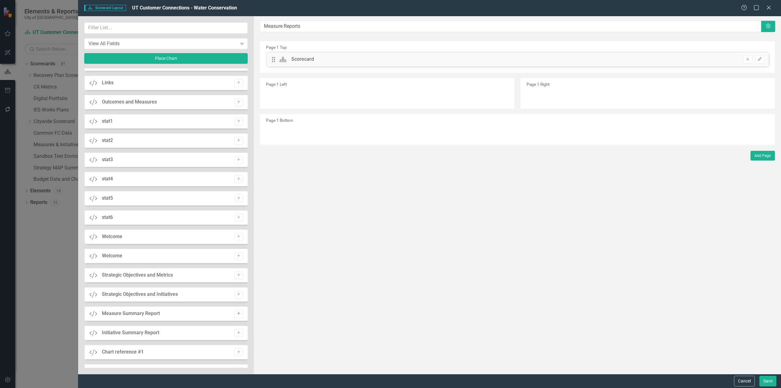
click at [236, 316] on button "Add" at bounding box center [238, 313] width 9 height 8
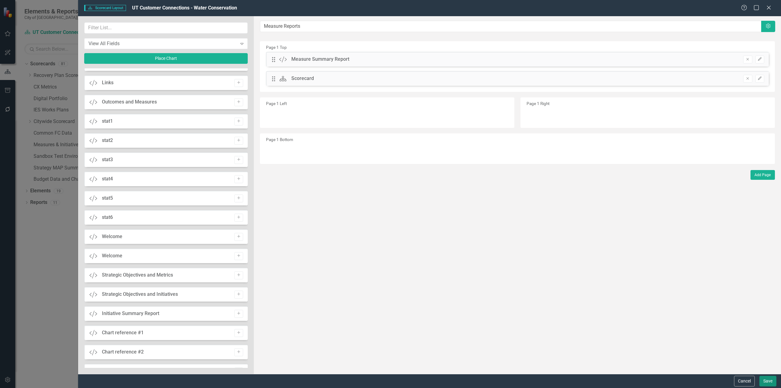
click at [769, 382] on button "Save" at bounding box center [767, 380] width 17 height 11
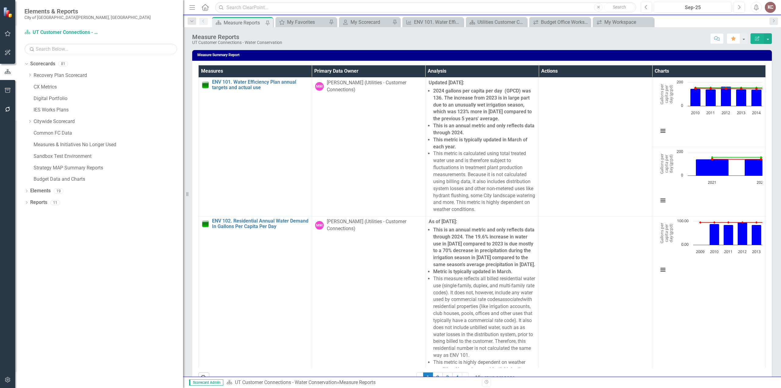
click at [6, 11] on img at bounding box center [8, 12] width 11 height 11
click at [6, 377] on icon "button" at bounding box center [8, 379] width 6 height 5
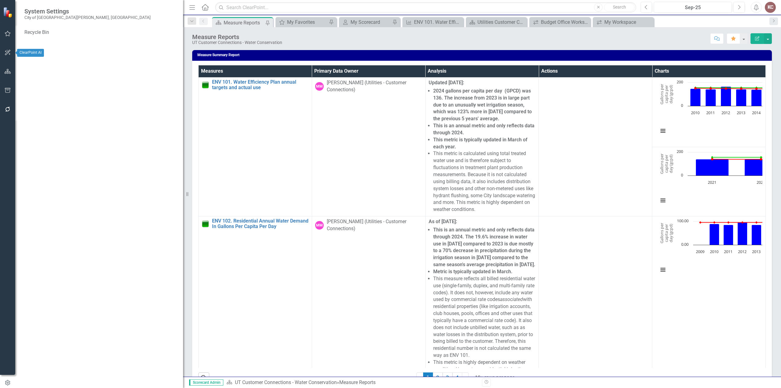
click at [7, 36] on icon "button" at bounding box center [8, 33] width 6 height 5
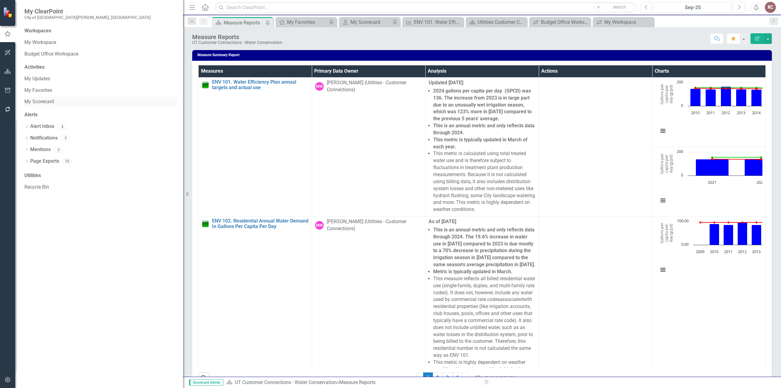
click at [46, 103] on link "My Scorecard" at bounding box center [100, 101] width 152 height 7
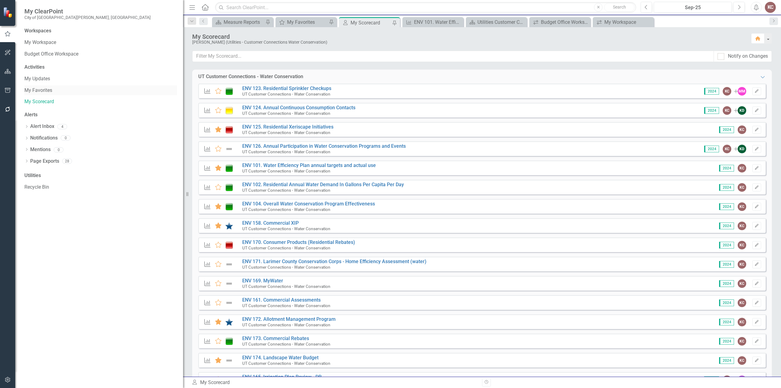
click at [46, 91] on link "My Favorites" at bounding box center [100, 90] width 152 height 7
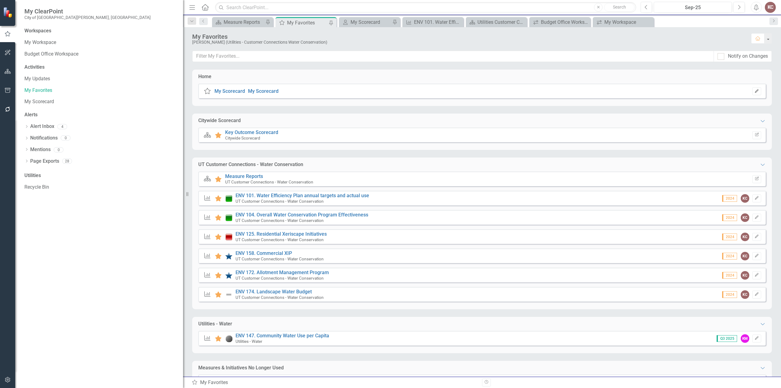
click at [754, 92] on icon "Edit" at bounding box center [756, 91] width 5 height 4
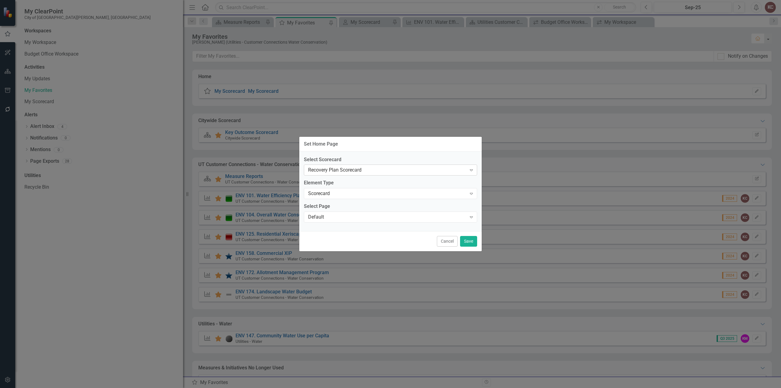
click at [420, 170] on div "Recovery Plan Scorecard" at bounding box center [387, 169] width 158 height 7
click at [470, 243] on button "Save" at bounding box center [468, 241] width 17 height 11
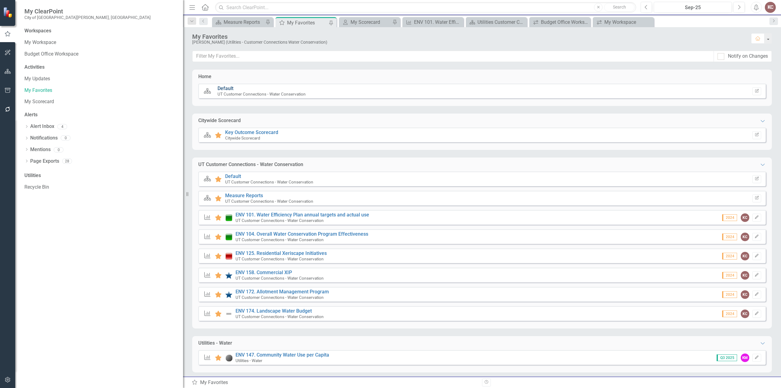
click at [224, 87] on link "Default" at bounding box center [225, 88] width 16 height 6
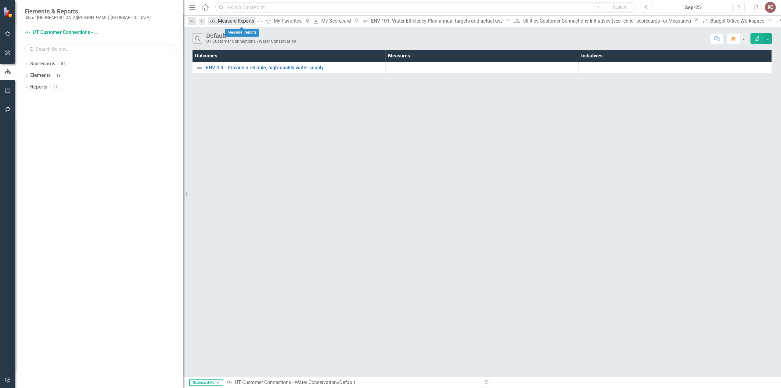
click at [245, 20] on div "Measure Reports" at bounding box center [237, 21] width 38 height 8
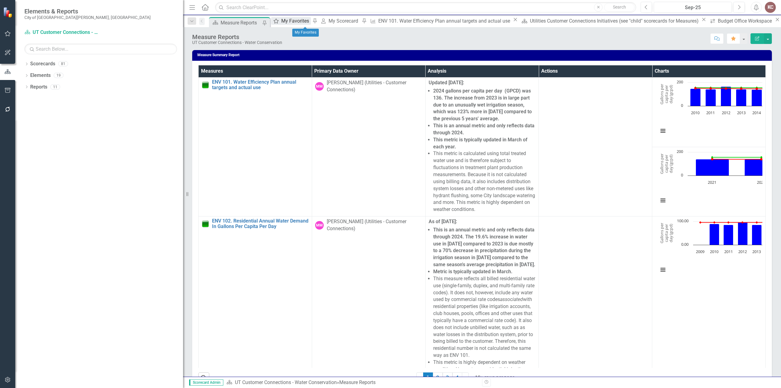
click at [303, 25] on div "My Favorites" at bounding box center [296, 21] width 30 height 8
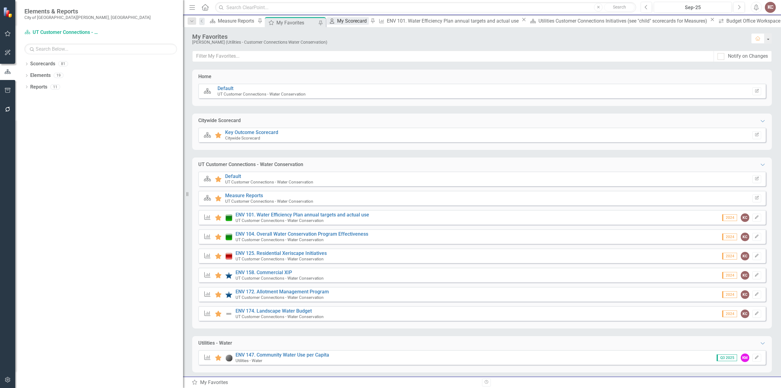
click at [366, 22] on div "My Scorecard" at bounding box center [352, 21] width 31 height 8
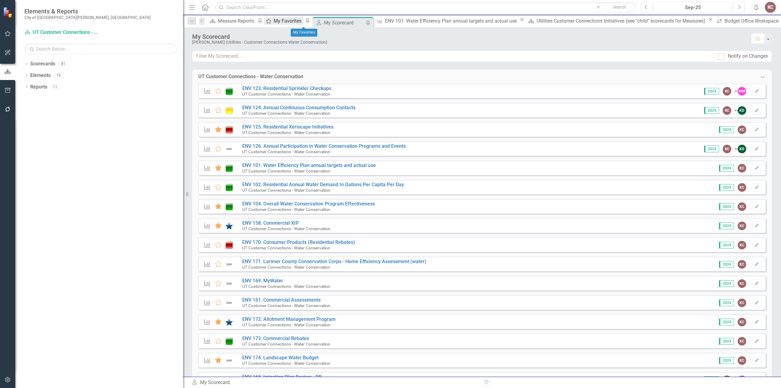
click at [303, 25] on div "My Favorites" at bounding box center [288, 21] width 30 height 8
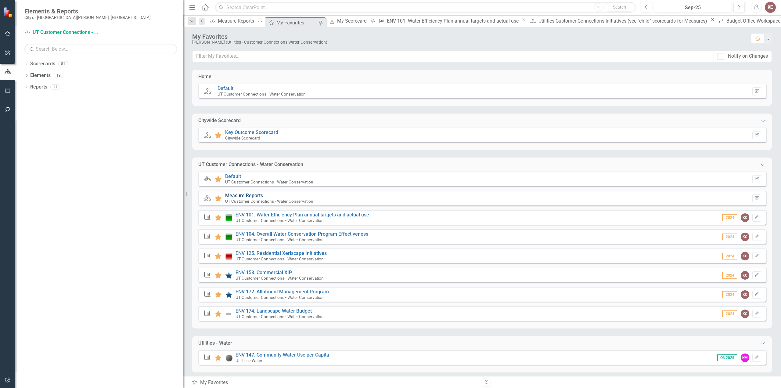
click at [250, 196] on link "Measure Reports" at bounding box center [244, 195] width 38 height 6
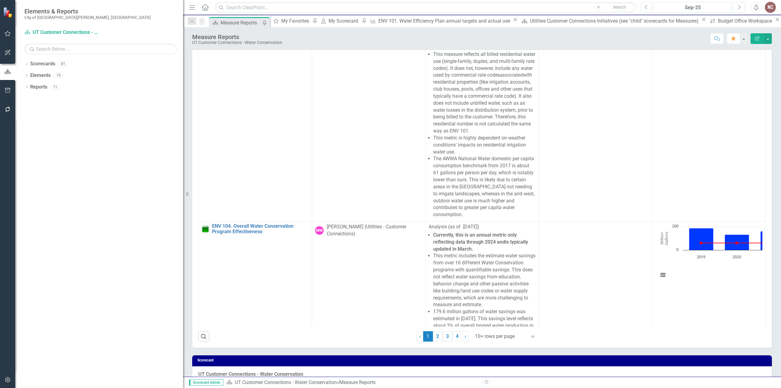
scroll to position [55, 0]
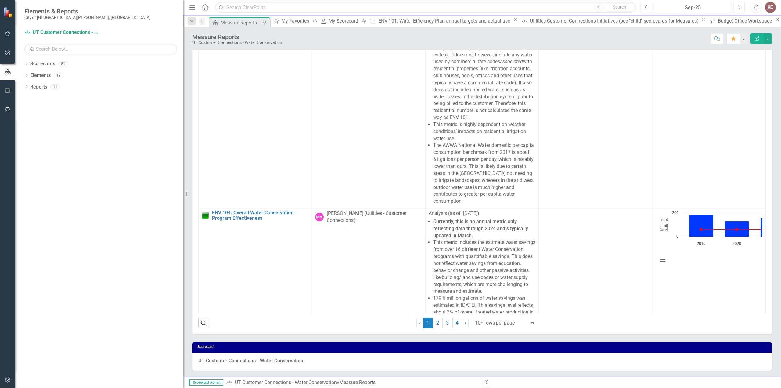
click at [257, 362] on strong "UT Customer Connections - Water Conservation" at bounding box center [250, 360] width 105 height 6
click at [260, 362] on strong "UT Customer Connections - Water Conservation" at bounding box center [250, 360] width 105 height 6
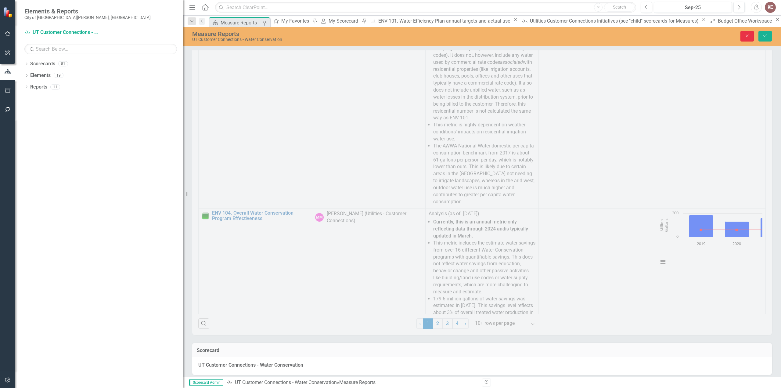
click at [746, 39] on button "Close" at bounding box center [746, 36] width 13 height 11
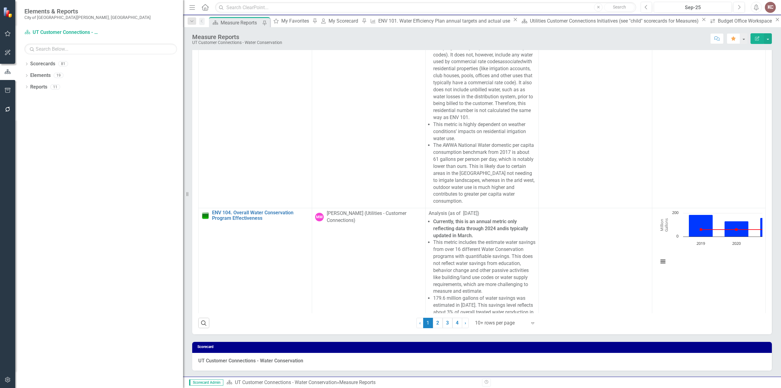
click at [291, 359] on strong "UT Customer Connections - Water Conservation" at bounding box center [250, 360] width 105 height 6
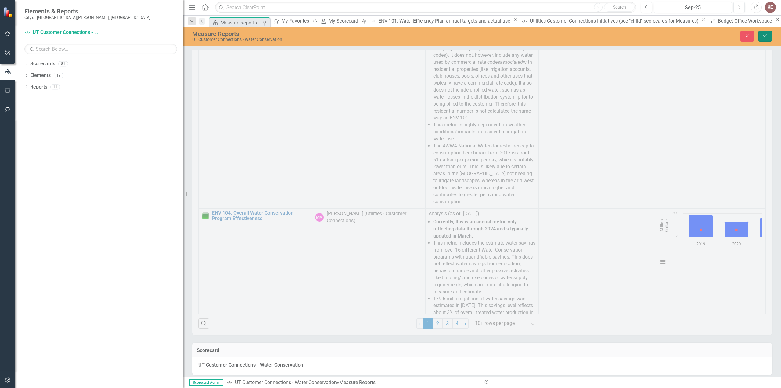
click at [763, 37] on icon "Save" at bounding box center [764, 36] width 5 height 4
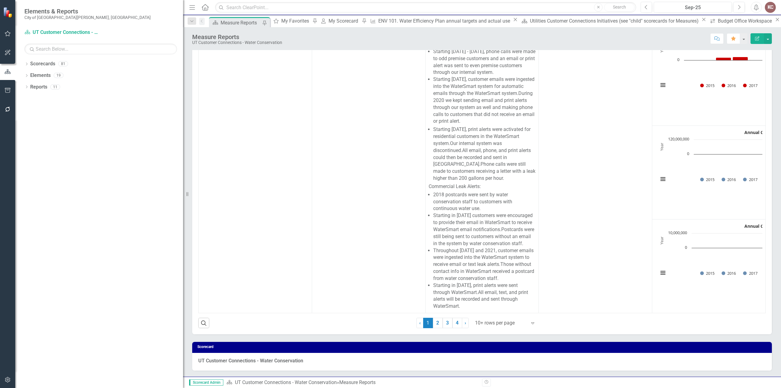
click at [530, 321] on icon "Expand" at bounding box center [532, 322] width 6 height 5
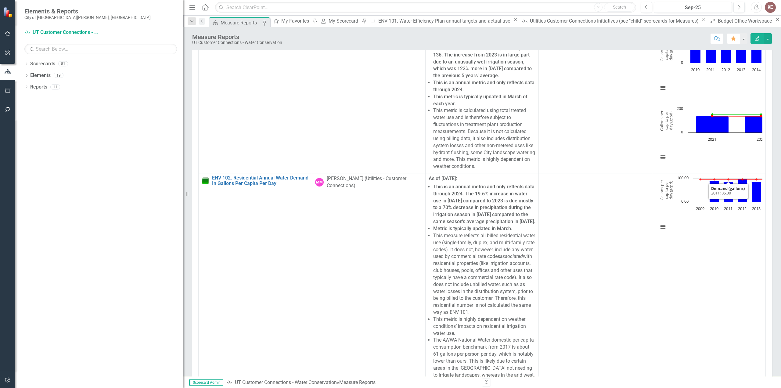
scroll to position [0, 0]
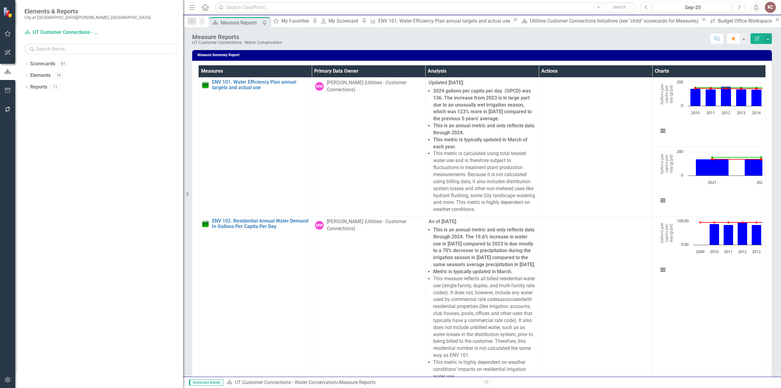
click at [191, 7] on icon "Menu" at bounding box center [192, 7] width 8 height 6
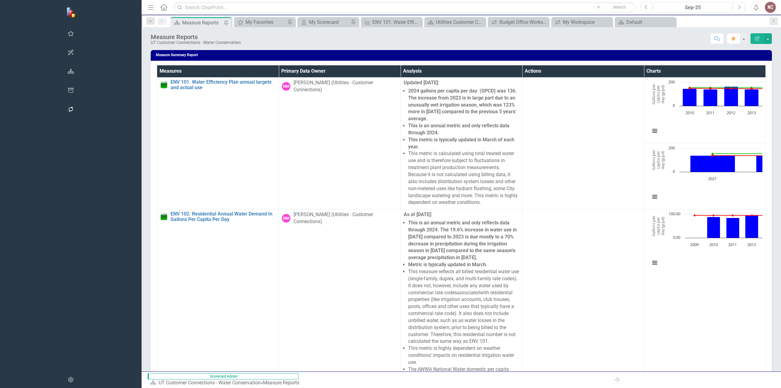
click at [147, 8] on icon "Menu" at bounding box center [151, 7] width 8 height 6
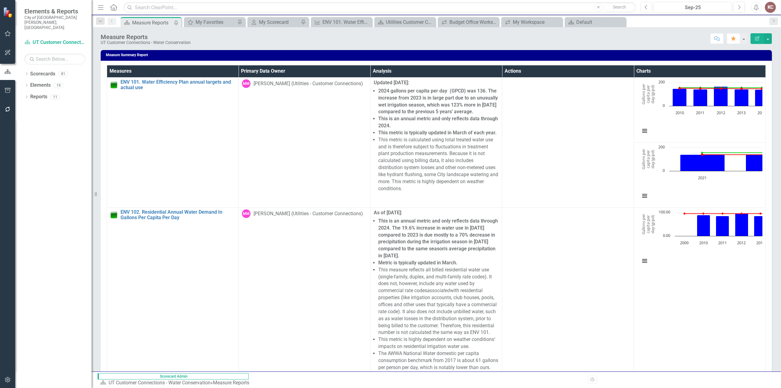
click at [113, 10] on icon "Home" at bounding box center [113, 7] width 8 height 6
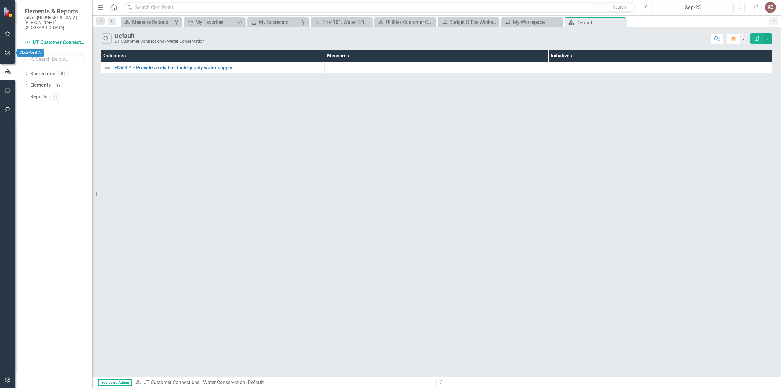
click at [5, 55] on button "button" at bounding box center [8, 52] width 14 height 13
click at [49, 38] on div "ClearPoint AI" at bounding box center [54, 41] width 61 height 7
click at [7, 111] on icon "button" at bounding box center [8, 109] width 6 height 5
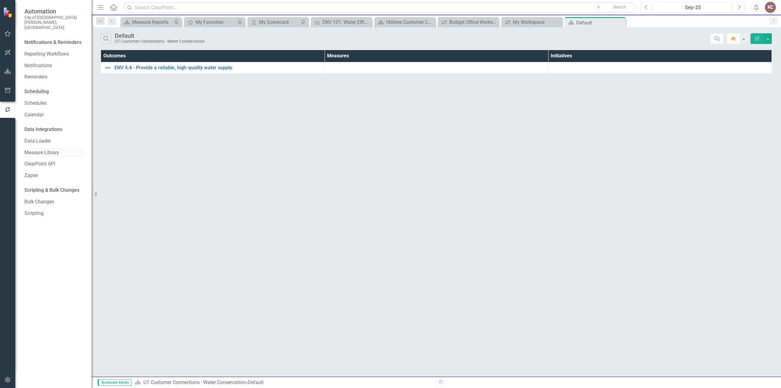
click at [45, 149] on link "Measure Library" at bounding box center [54, 152] width 61 height 7
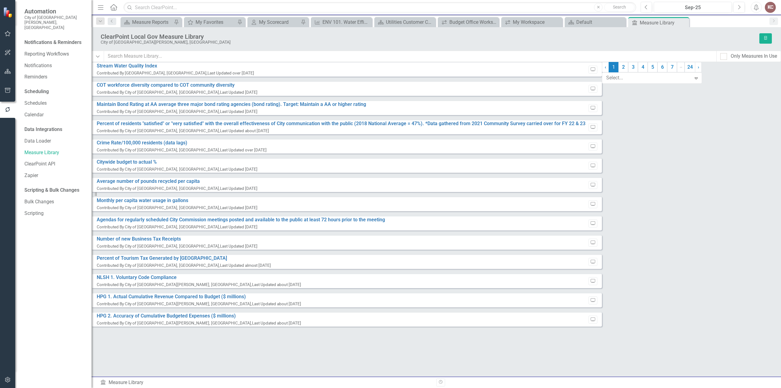
click at [602, 331] on div "‹ Previous 1 (current) 2 3 4 5 6 7 … More 24 › Next 8 results available. Use Up…" at bounding box center [652, 196] width 100 height 269
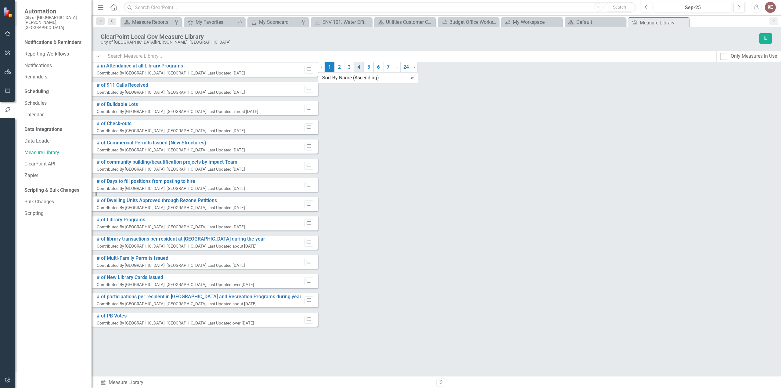
click at [363, 72] on link "4" at bounding box center [359, 67] width 10 height 10
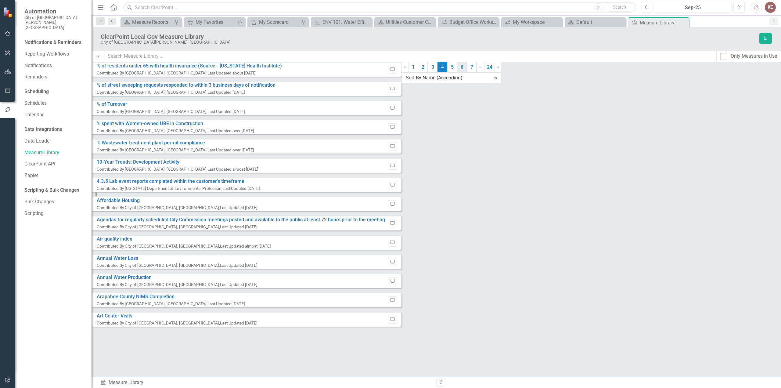
click at [457, 72] on link "6" at bounding box center [462, 67] width 10 height 10
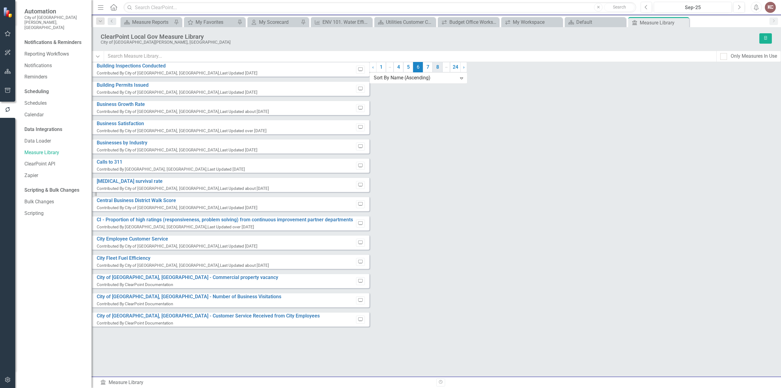
click at [432, 72] on link "8" at bounding box center [437, 67] width 10 height 10
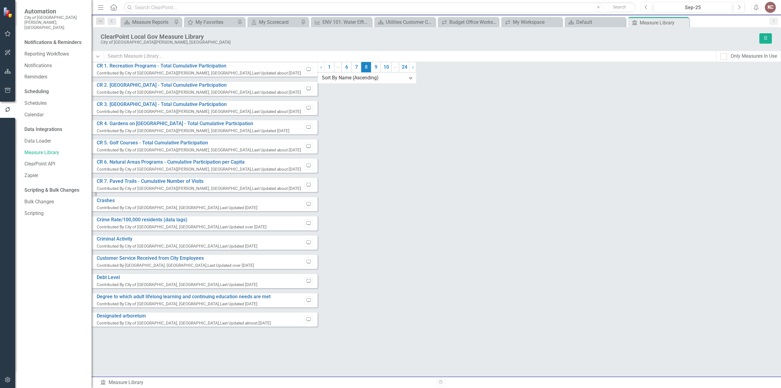
click at [9, 90] on icon "button" at bounding box center [7, 90] width 5 height 5
click at [39, 87] on link "Page Exports" at bounding box center [54, 90] width 61 height 7
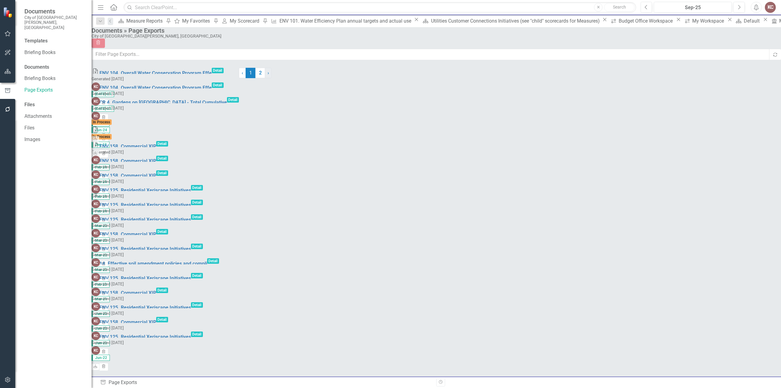
click at [271, 78] on link "› Next" at bounding box center [268, 73] width 7 height 10
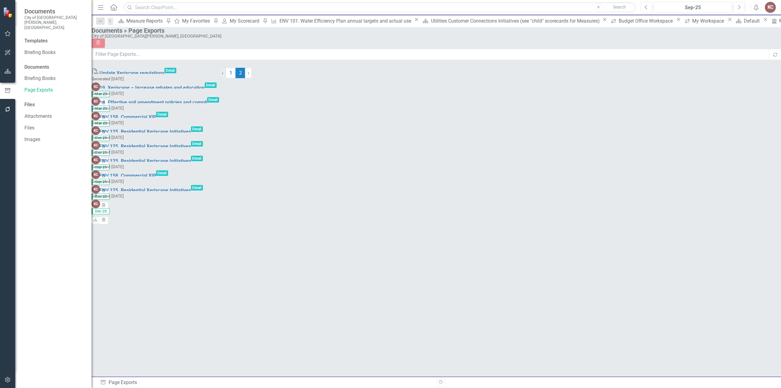
click at [226, 78] on link "‹ Previous" at bounding box center [222, 73] width 7 height 10
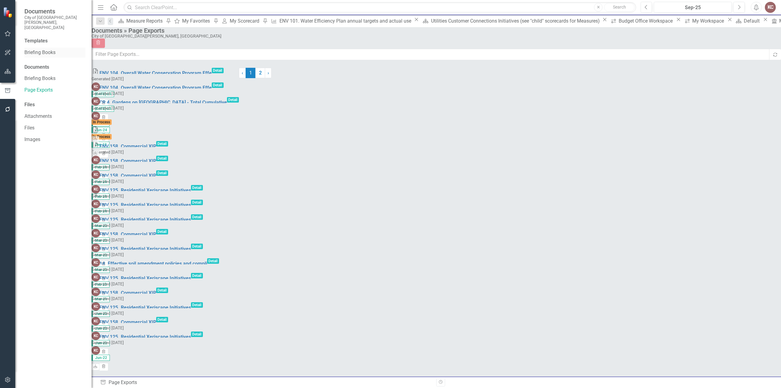
click at [31, 49] on link "Briefing Books" at bounding box center [54, 52] width 61 height 7
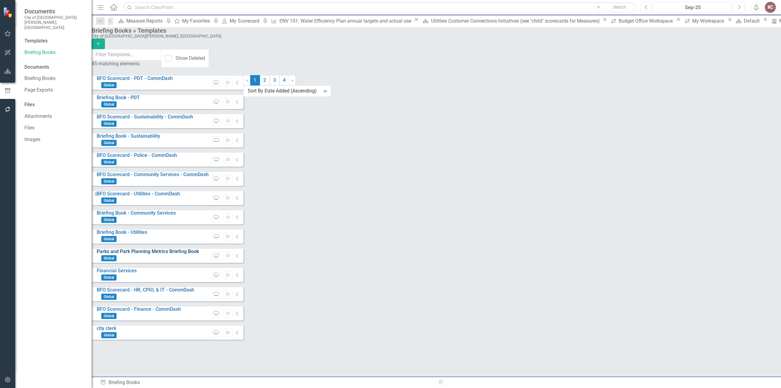
click at [143, 252] on link "Parks and Park Planning Metrics Briefing Book" at bounding box center [148, 251] width 102 height 6
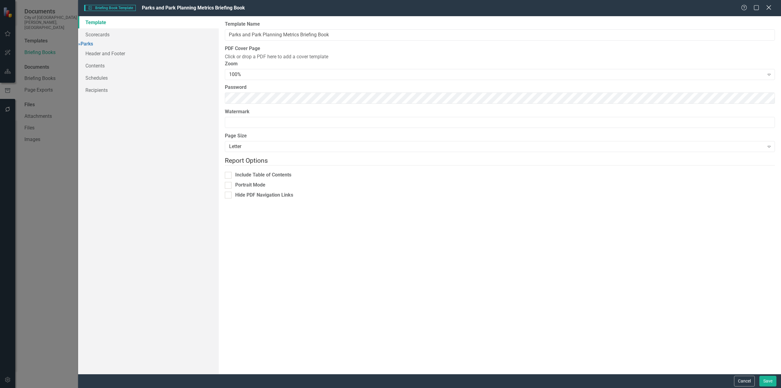
click at [767, 11] on div "Close" at bounding box center [768, 8] width 8 height 8
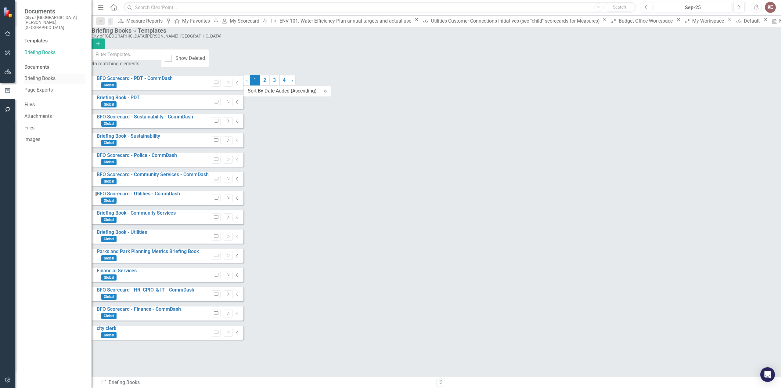
click at [47, 75] on link "Briefing Books" at bounding box center [54, 78] width 61 height 7
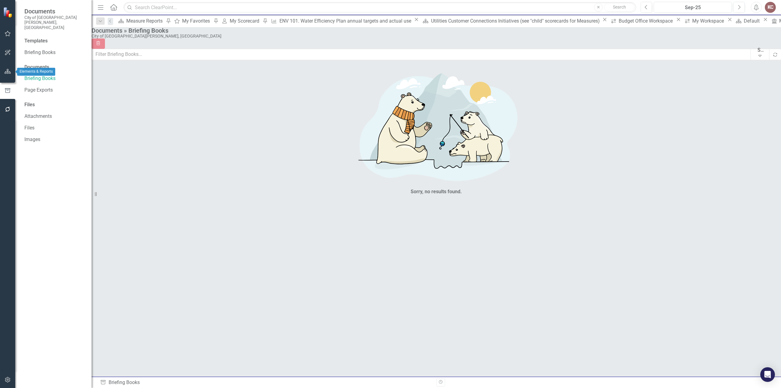
click at [7, 74] on button "button" at bounding box center [8, 71] width 14 height 13
click at [27, 92] on div "Dropdown Reports 11" at bounding box center [57, 98] width 67 height 12
click at [27, 96] on icon "Dropdown" at bounding box center [26, 97] width 4 height 3
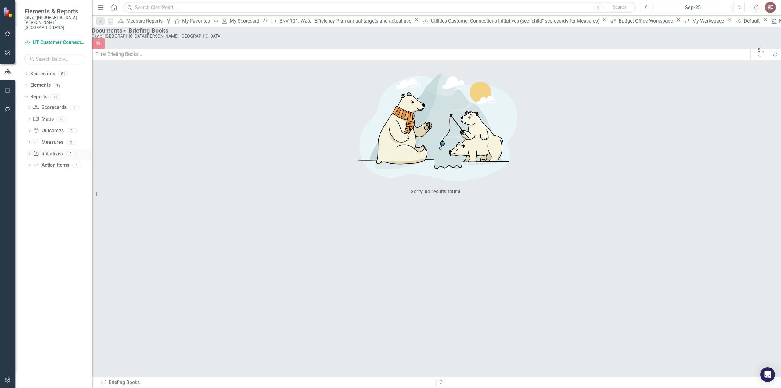
click at [29, 152] on icon "Dropdown" at bounding box center [29, 153] width 4 height 3
click at [30, 141] on icon "Dropdown" at bounding box center [29, 142] width 4 height 3
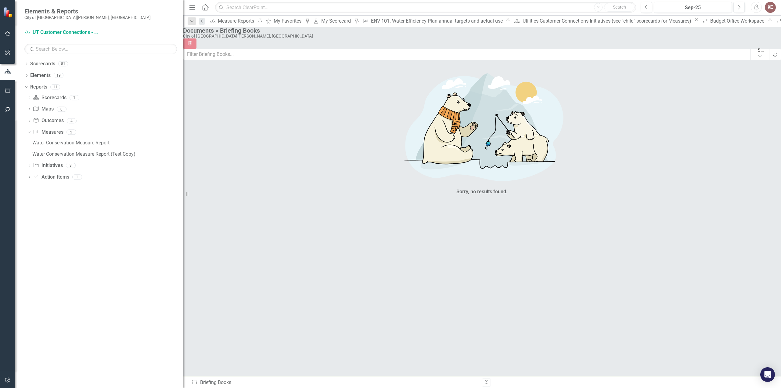
drag, startPoint x: 95, startPoint y: 195, endPoint x: 199, endPoint y: 206, distance: 104.9
click at [199, 206] on div "Elements & Reports City of [GEOGRAPHIC_DATA][PERSON_NAME], CO Scorecard UT Cust…" at bounding box center [390, 194] width 781 height 388
click at [98, 141] on div "Water Conservation Measure Report" at bounding box center [107, 142] width 151 height 5
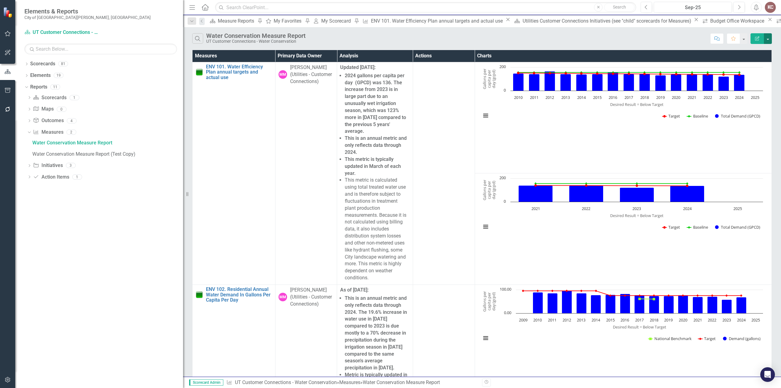
click at [767, 38] on button "button" at bounding box center [767, 38] width 8 height 11
click at [748, 76] on link "Excel Export to Excel" at bounding box center [747, 73] width 48 height 11
click at [768, 36] on button "button" at bounding box center [767, 38] width 8 height 11
click at [756, 74] on link "Excel Export to Excel" at bounding box center [747, 73] width 48 height 11
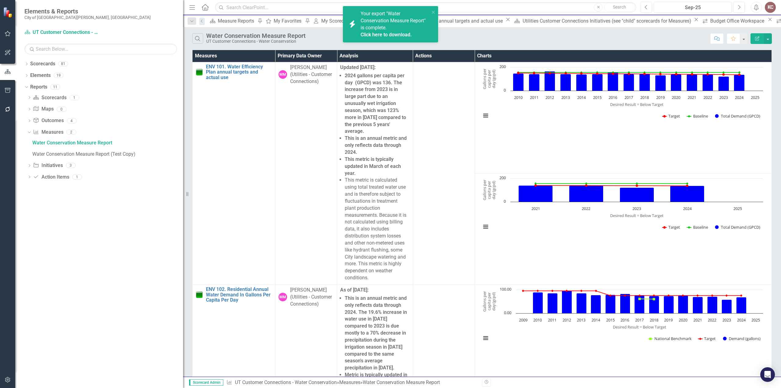
click at [381, 28] on span "Your export "Water Conservation Measure Report" is complete. Click here to down…" at bounding box center [393, 24] width 67 height 27
click at [384, 35] on link "Click here to download." at bounding box center [385, 35] width 51 height 6
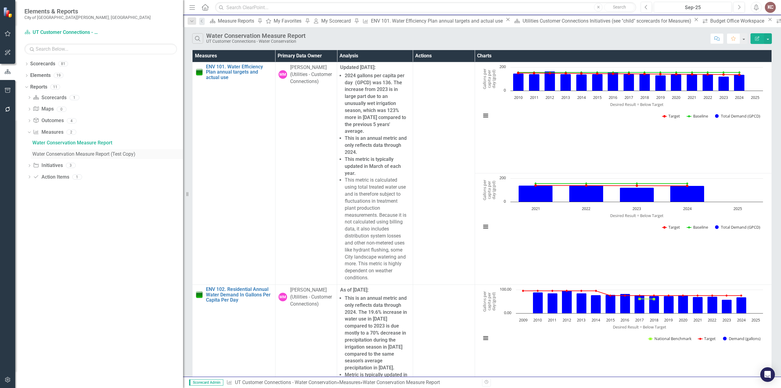
click at [95, 154] on div "Water Conservation Measure Report (Test Copy)" at bounding box center [107, 153] width 151 height 5
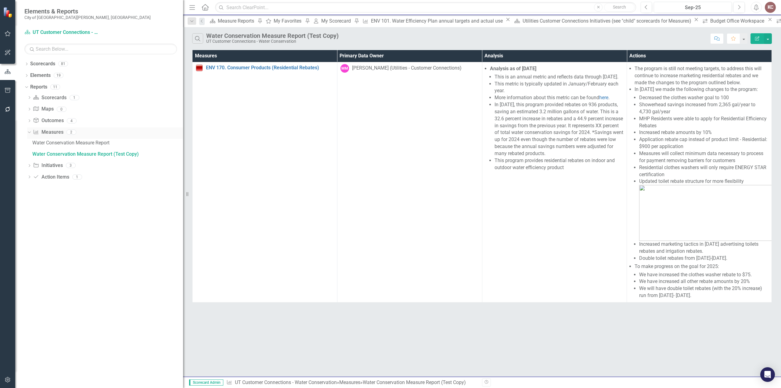
click at [30, 134] on div "Dropdown" at bounding box center [28, 132] width 5 height 4
click at [6, 35] on icon "button" at bounding box center [8, 33] width 6 height 5
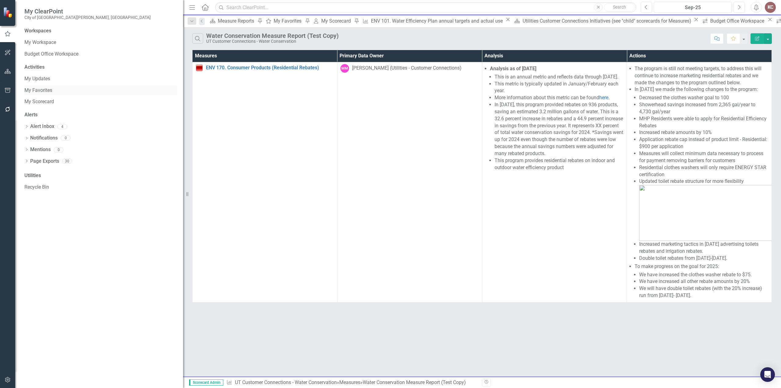
click at [31, 89] on link "My Favorites" at bounding box center [100, 90] width 152 height 7
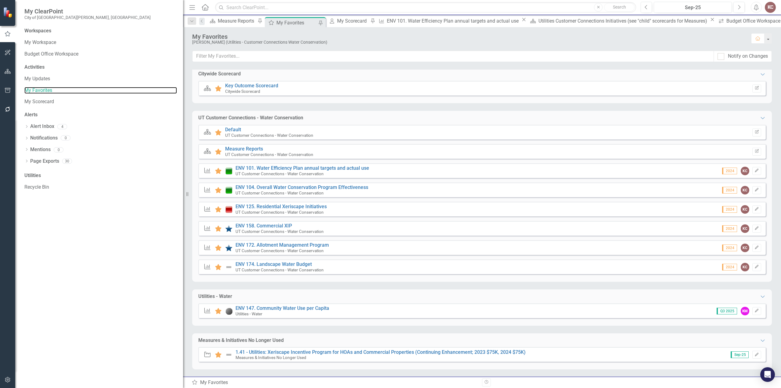
scroll to position [47, 0]
click at [306, 307] on link "ENV 147. Community Water Use per Capita" at bounding box center [282, 308] width 94 height 6
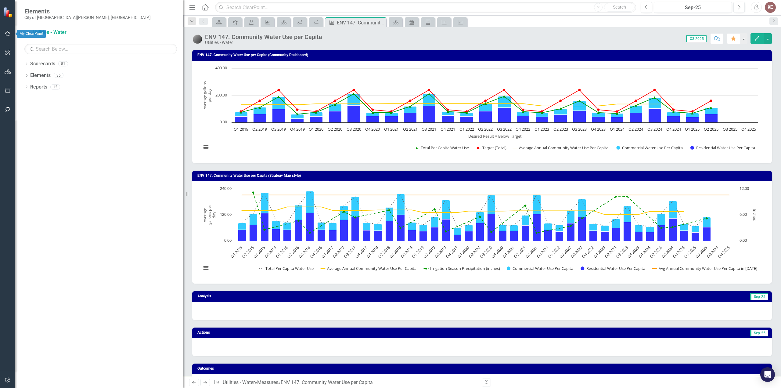
click at [9, 35] on icon "button" at bounding box center [8, 33] width 6 height 5
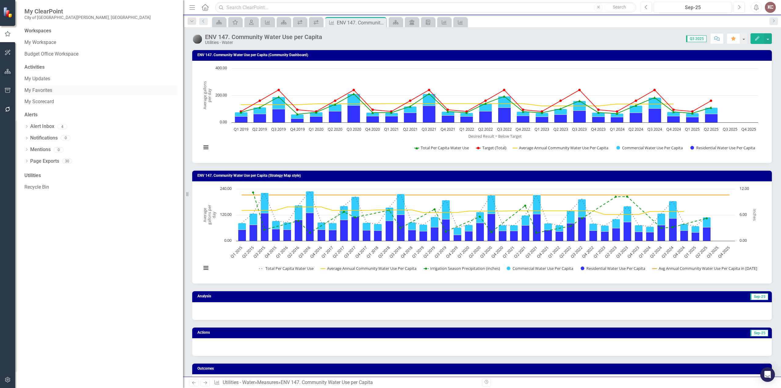
click at [36, 91] on link "My Favorites" at bounding box center [100, 90] width 152 height 7
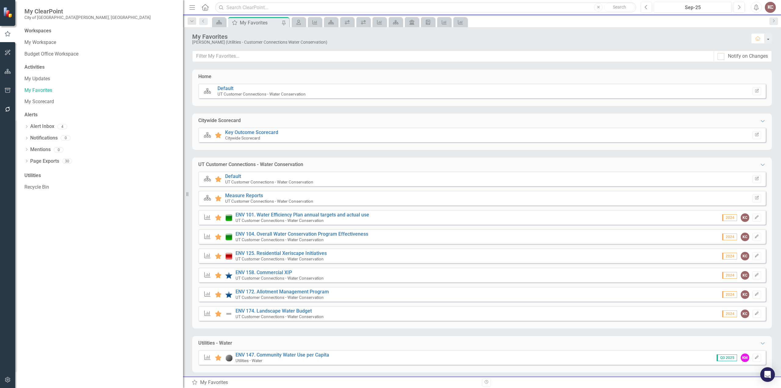
click at [242, 192] on div "Scorecard Favorite Measure Reports UT Customer Connections - Water Conservation…" at bounding box center [481, 198] width 567 height 15
click at [241, 196] on link "Measure Reports" at bounding box center [244, 195] width 38 height 6
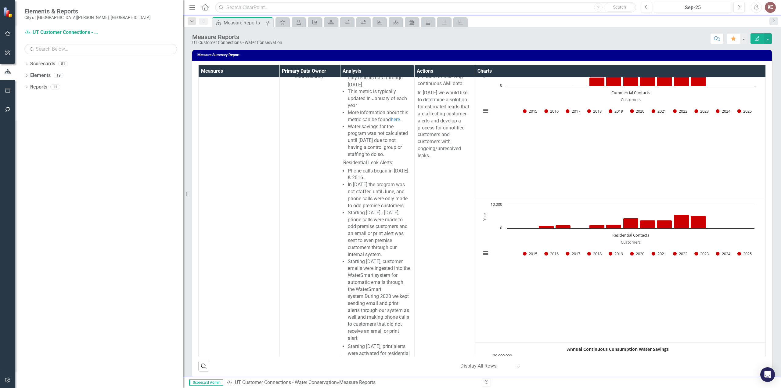
scroll to position [1707, 0]
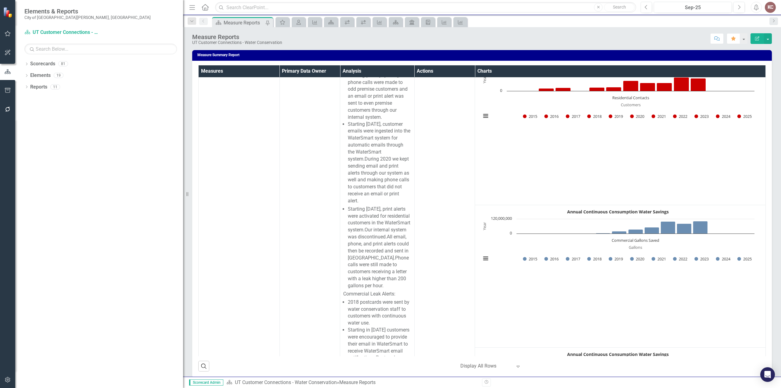
click at [222, 69] on th "Measures" at bounding box center [238, 71] width 81 height 12
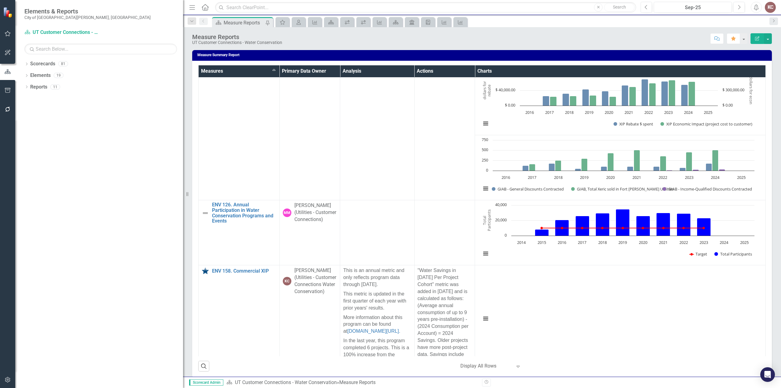
scroll to position [2256, 0]
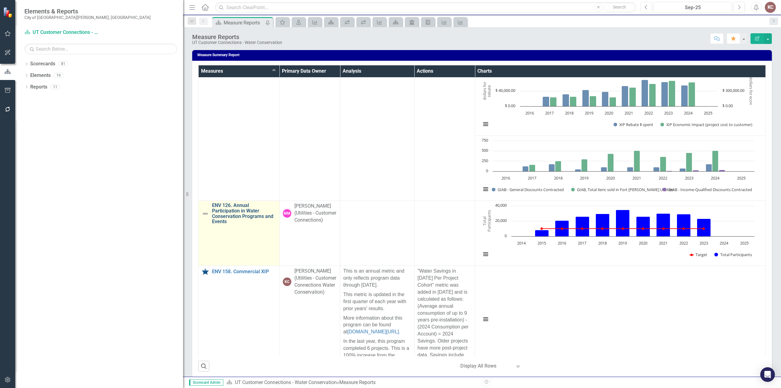
click at [238, 224] on link "ENV 126. Annual Participation in Water Conservation Programs and Events" at bounding box center [244, 212] width 64 height 21
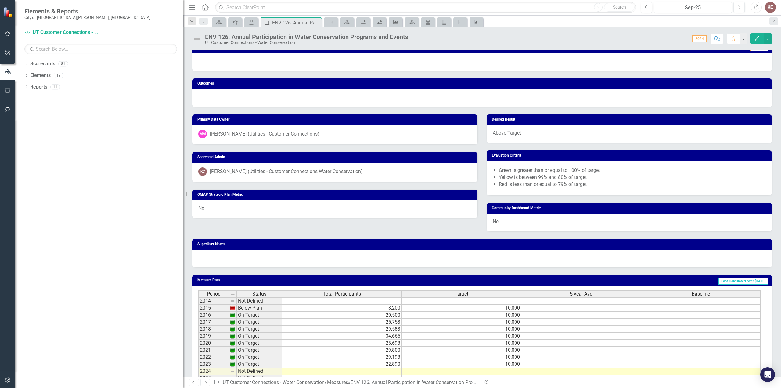
scroll to position [183, 0]
